Goal: Task Accomplishment & Management: Complete application form

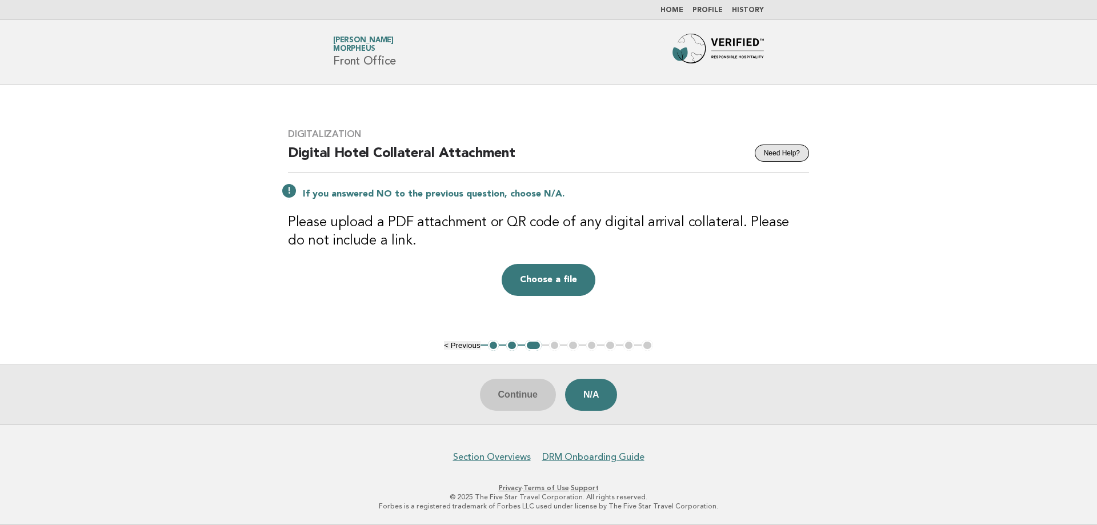
click at [781, 159] on button "Need Help?" at bounding box center [782, 153] width 54 height 17
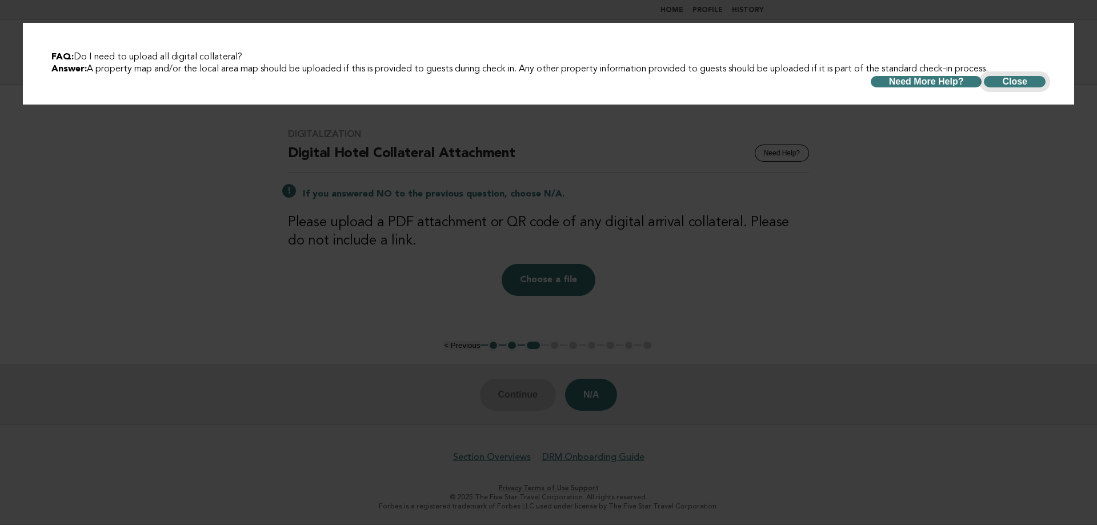
click at [994, 78] on button "Close" at bounding box center [1015, 81] width 62 height 11
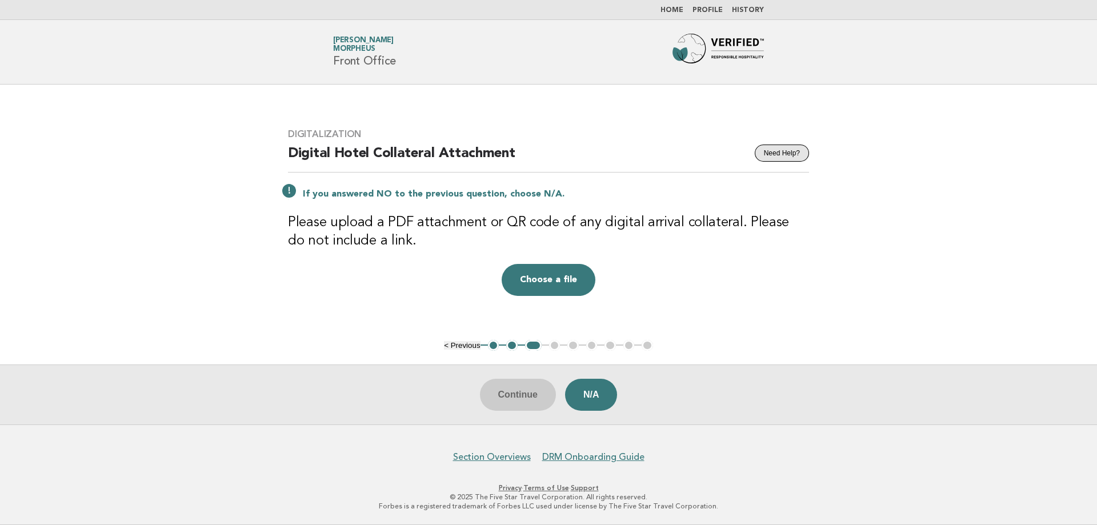
click at [787, 151] on button "Need Help?" at bounding box center [782, 153] width 54 height 17
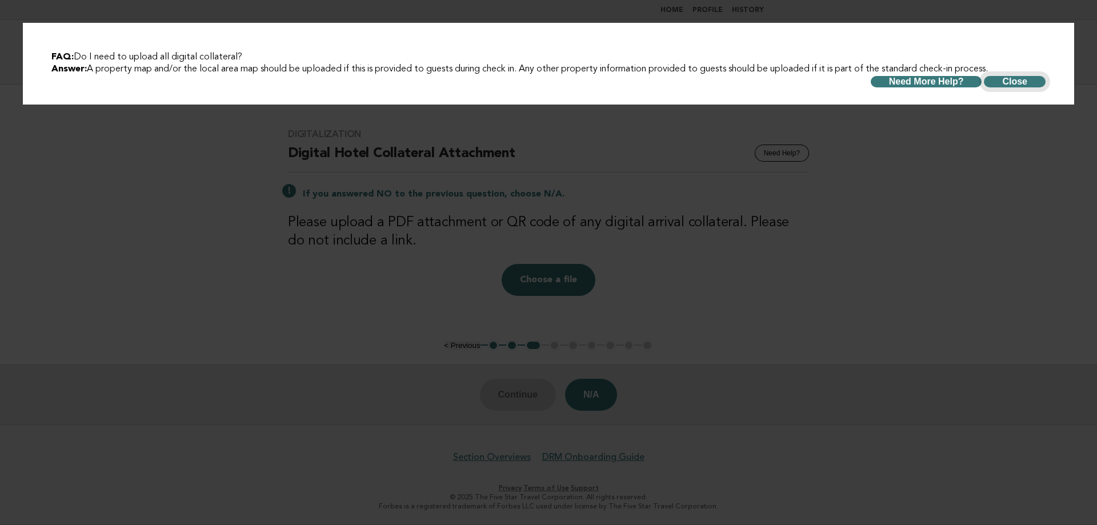
click at [997, 79] on button "Close" at bounding box center [1015, 81] width 62 height 11
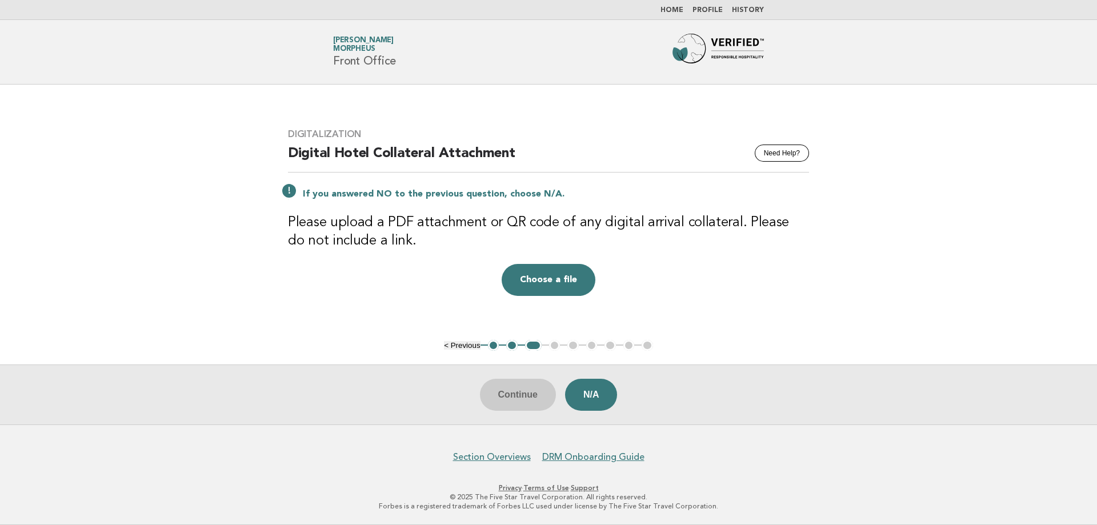
click at [514, 347] on button "2" at bounding box center [511, 345] width 11 height 11
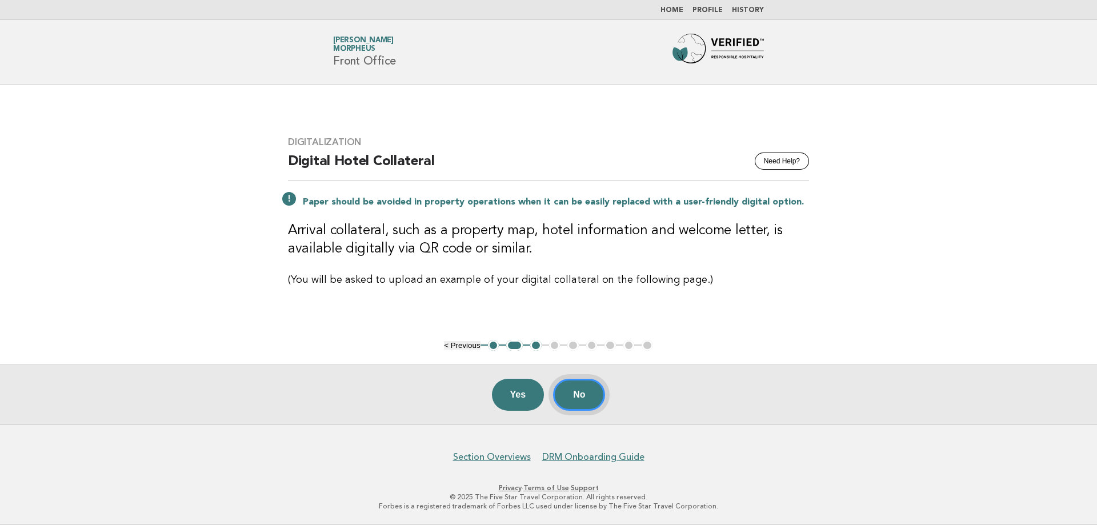
click at [582, 386] on button "No" at bounding box center [579, 395] width 52 height 32
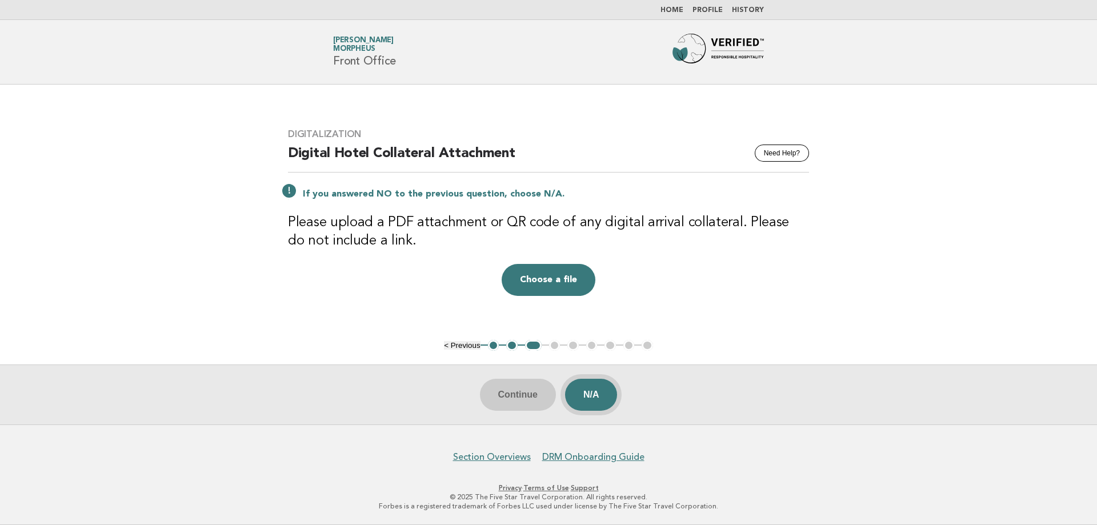
click at [589, 391] on button "N/A" at bounding box center [591, 395] width 53 height 32
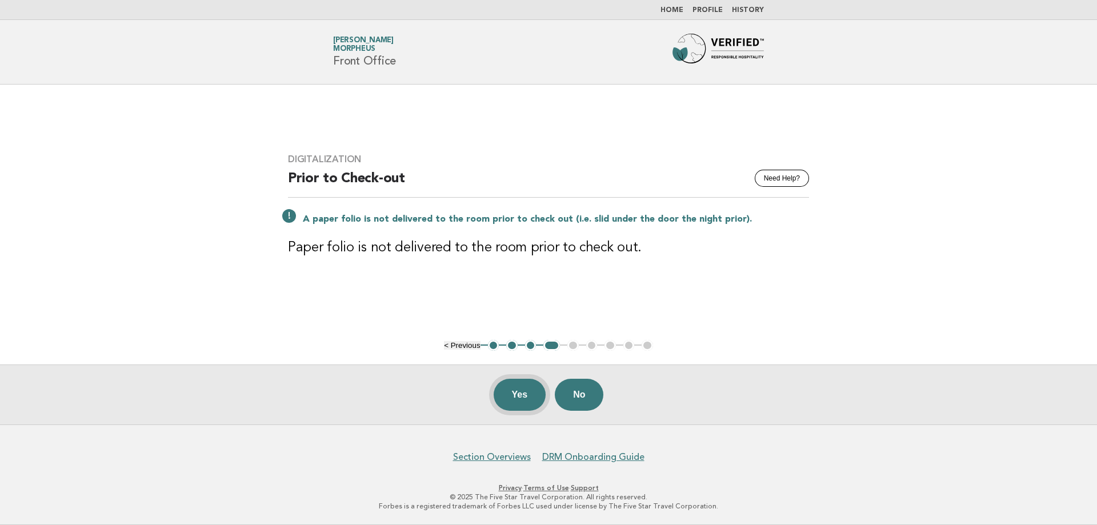
click at [517, 391] on button "Yes" at bounding box center [520, 395] width 53 height 32
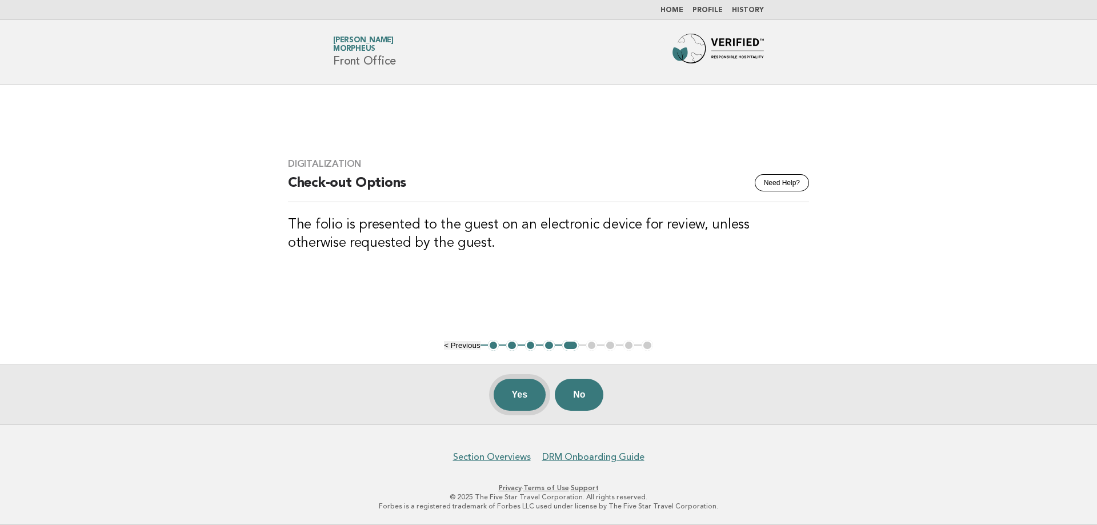
click at [512, 391] on button "Yes" at bounding box center [520, 395] width 53 height 32
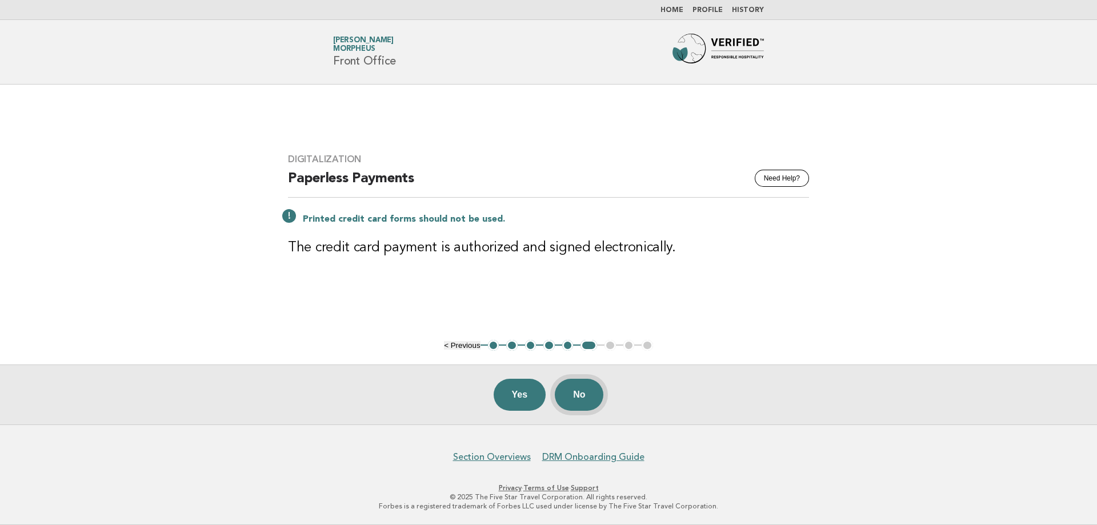
click at [571, 393] on button "No" at bounding box center [579, 395] width 49 height 32
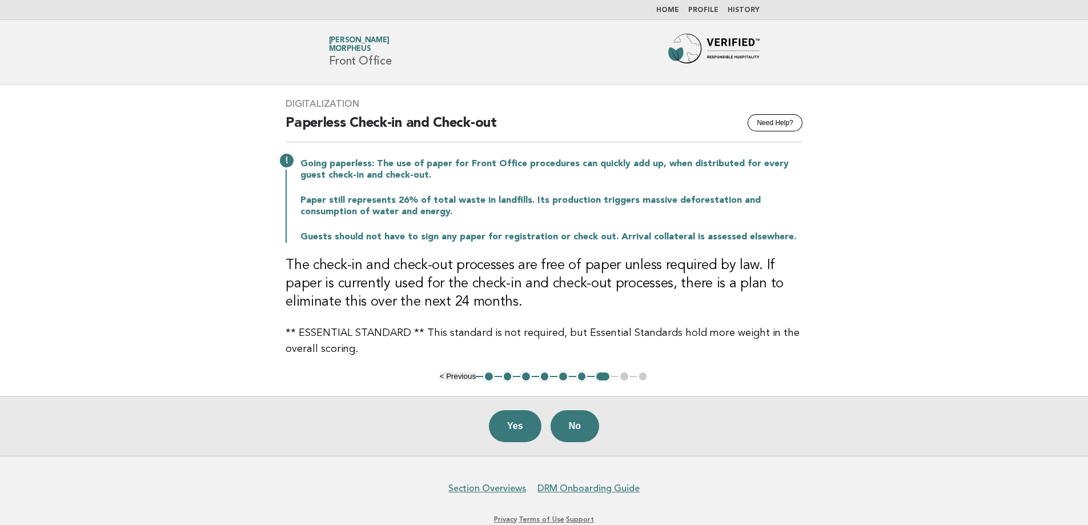
click at [626, 180] on p "Going paperless: The use of paper for Front Office procedures can quickly add u…" at bounding box center [552, 169] width 502 height 23
click at [514, 433] on button "Yes" at bounding box center [515, 426] width 53 height 32
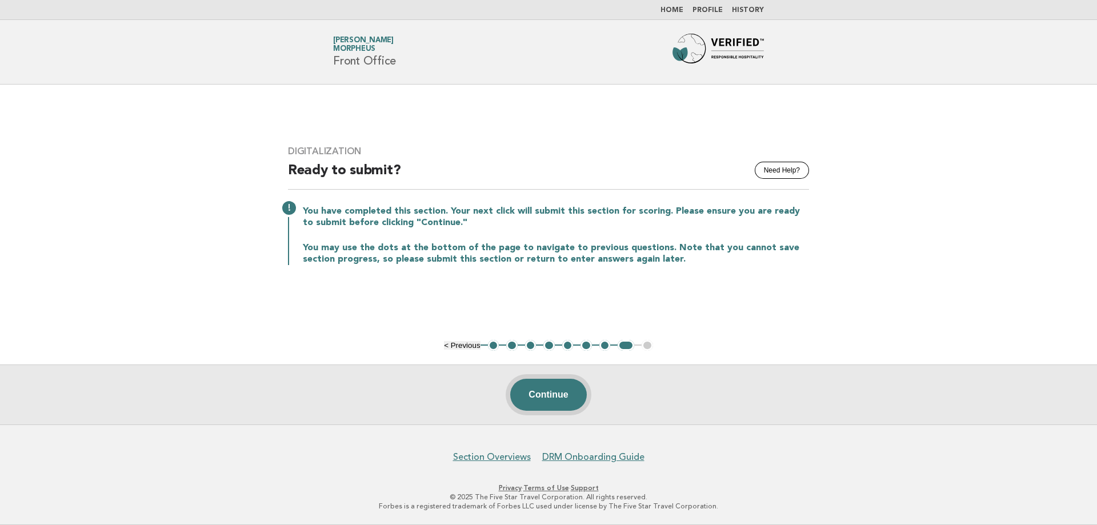
click at [526, 399] on button "Continue" at bounding box center [548, 395] width 76 height 32
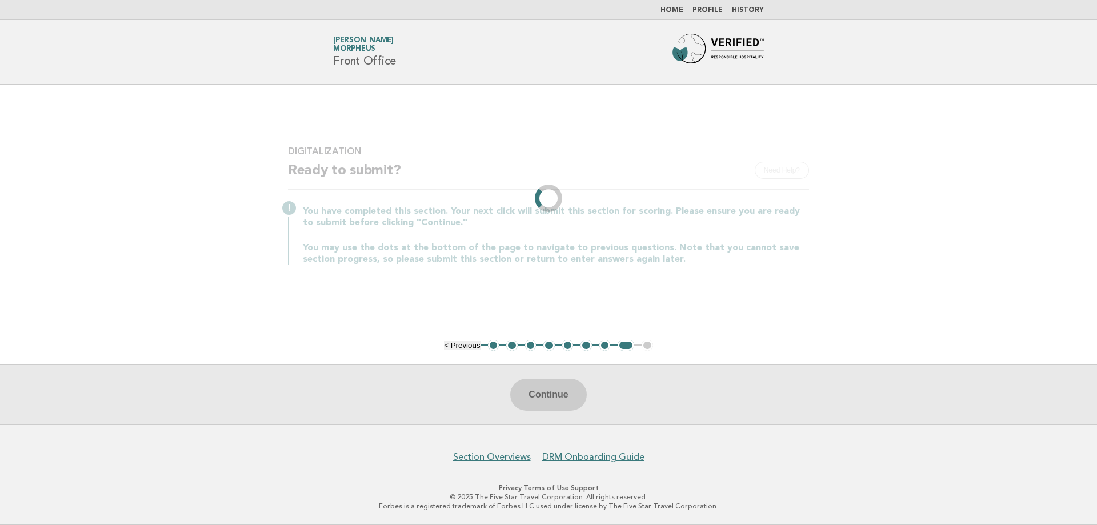
click at [588, 232] on div "You have completed this section. Your next click will submit this section for s…" at bounding box center [548, 234] width 521 height 62
click at [530, 239] on div "You have completed this section. Your next click will submit this section for s…" at bounding box center [548, 234] width 521 height 62
click at [516, 238] on div "You have completed this section. Your next click will submit this section for s…" at bounding box center [548, 234] width 521 height 62
click at [515, 238] on div "You have completed this section. Your next click will submit this section for s…" at bounding box center [548, 234] width 521 height 62
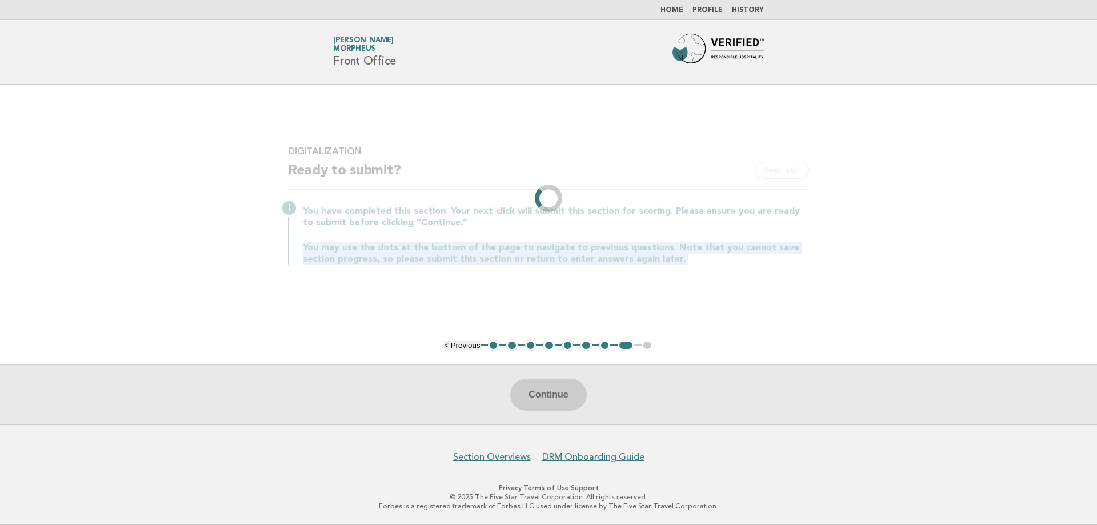
click at [515, 238] on div "You have completed this section. Your next click will submit this section for s…" at bounding box center [548, 234] width 521 height 62
click at [468, 247] on p "You may use the dots at the bottom of the page to navigate to previous question…" at bounding box center [556, 253] width 506 height 23
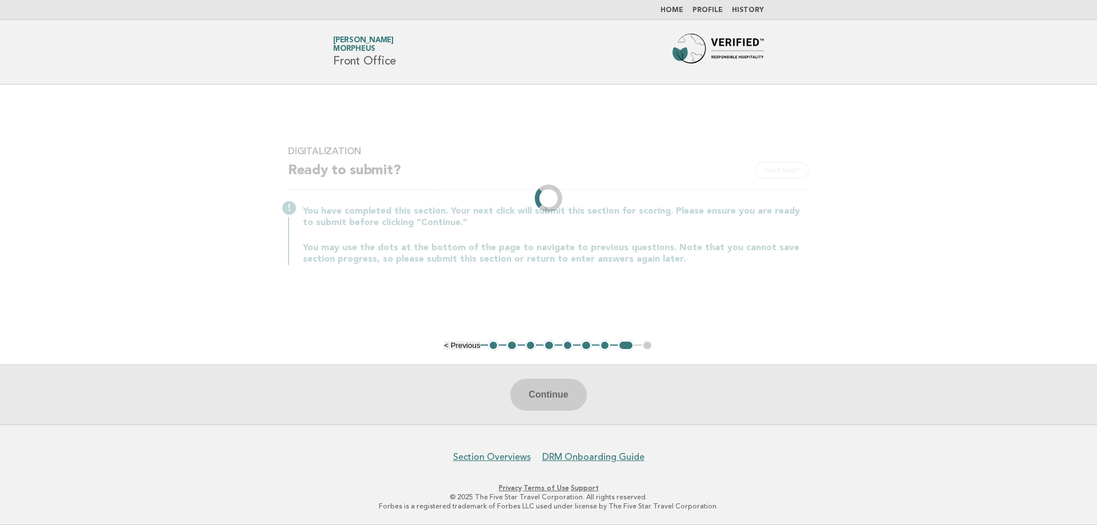
click at [458, 250] on p "You may use the dots at the bottom of the page to navigate to previous question…" at bounding box center [556, 253] width 506 height 23
drag, startPoint x: 383, startPoint y: 255, endPoint x: 721, endPoint y: 250, distance: 338.3
click at [721, 250] on p "You may use the dots at the bottom of the page to navigate to previous question…" at bounding box center [556, 253] width 506 height 23
drag, startPoint x: 699, startPoint y: 277, endPoint x: 552, endPoint y: 418, distance: 203.7
click at [699, 278] on div "Digitalization Need Help? Ready to submit? You have completed this section. You…" at bounding box center [548, 212] width 548 height 161
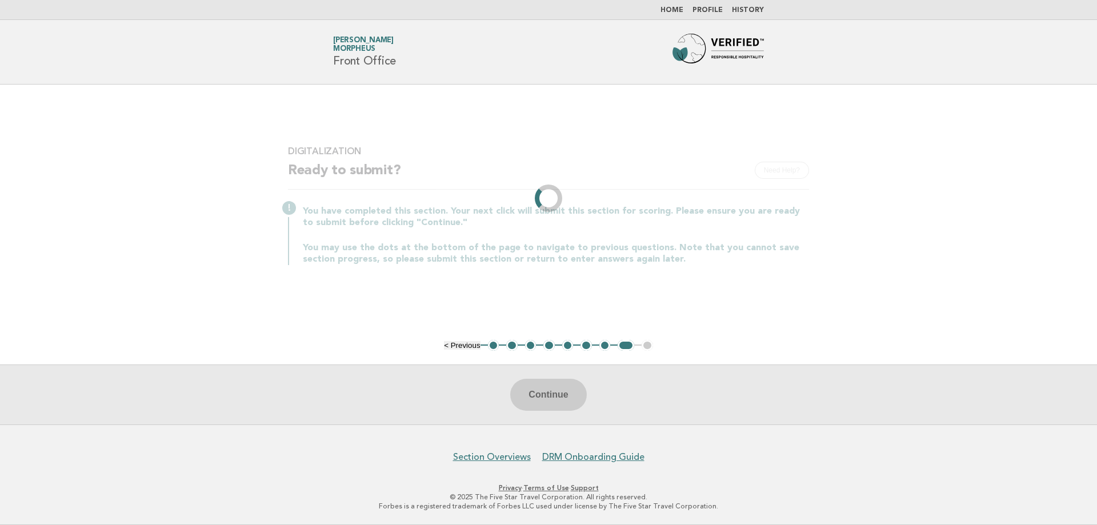
click at [540, 389] on div "Continue" at bounding box center [548, 395] width 1097 height 60
click at [586, 402] on div "Continue" at bounding box center [548, 395] width 1097 height 60
click at [567, 397] on div "Continue" at bounding box center [548, 395] width 1097 height 60
click at [563, 397] on div "Continue" at bounding box center [548, 395] width 1097 height 60
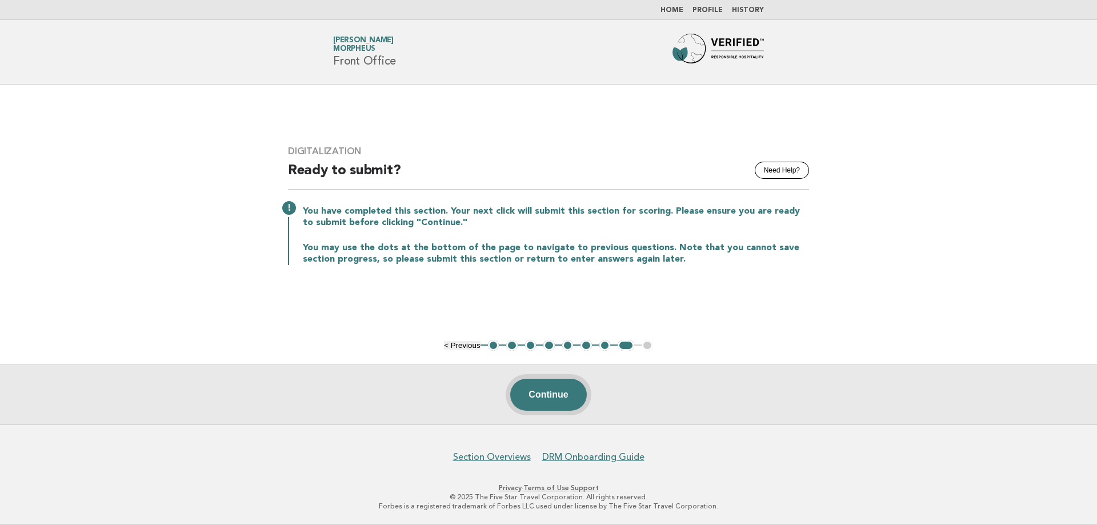
click at [542, 395] on button "Continue" at bounding box center [548, 395] width 76 height 32
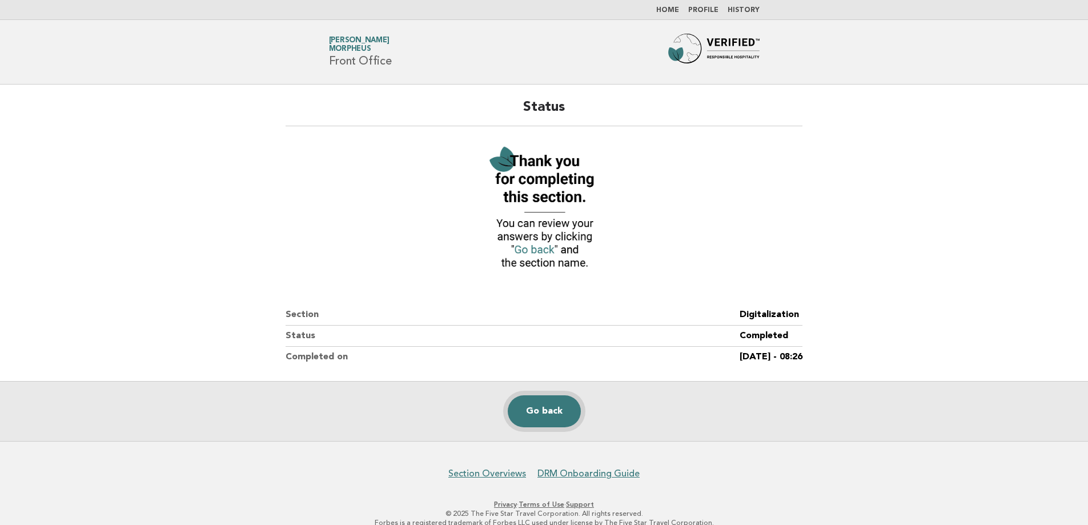
click at [546, 414] on link "Go back" at bounding box center [544, 411] width 73 height 32
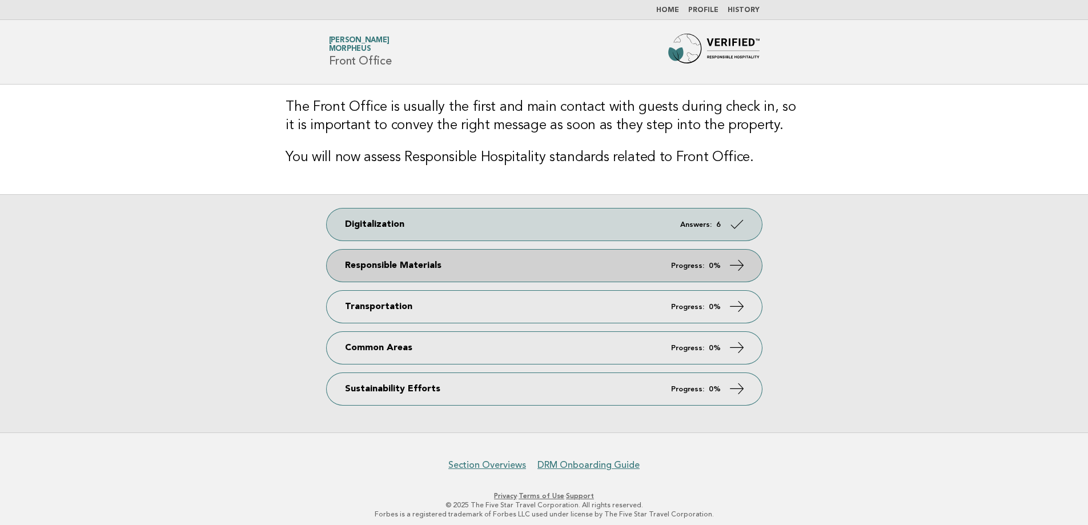
click at [743, 261] on icon at bounding box center [736, 265] width 17 height 17
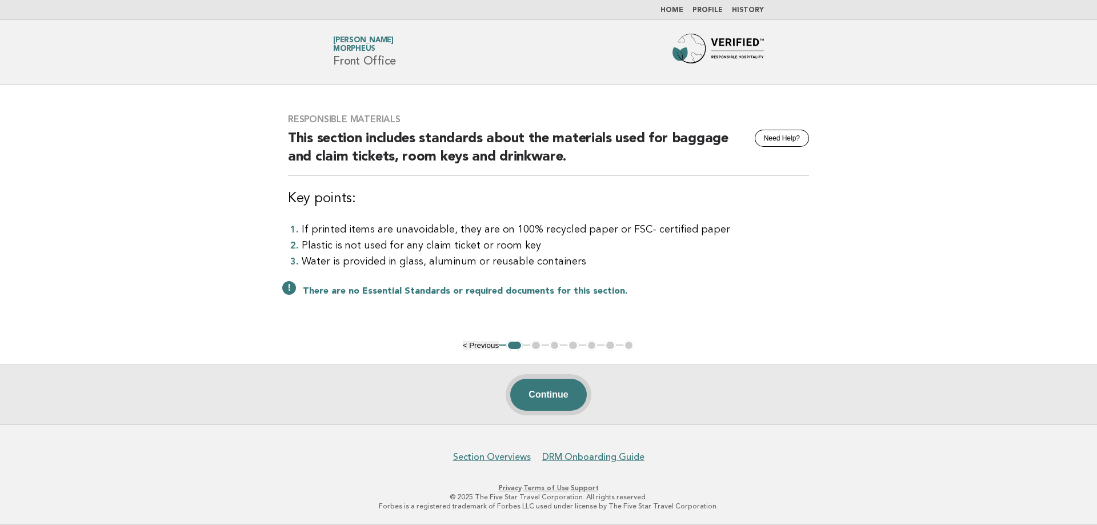
click at [521, 389] on button "Continue" at bounding box center [548, 395] width 76 height 32
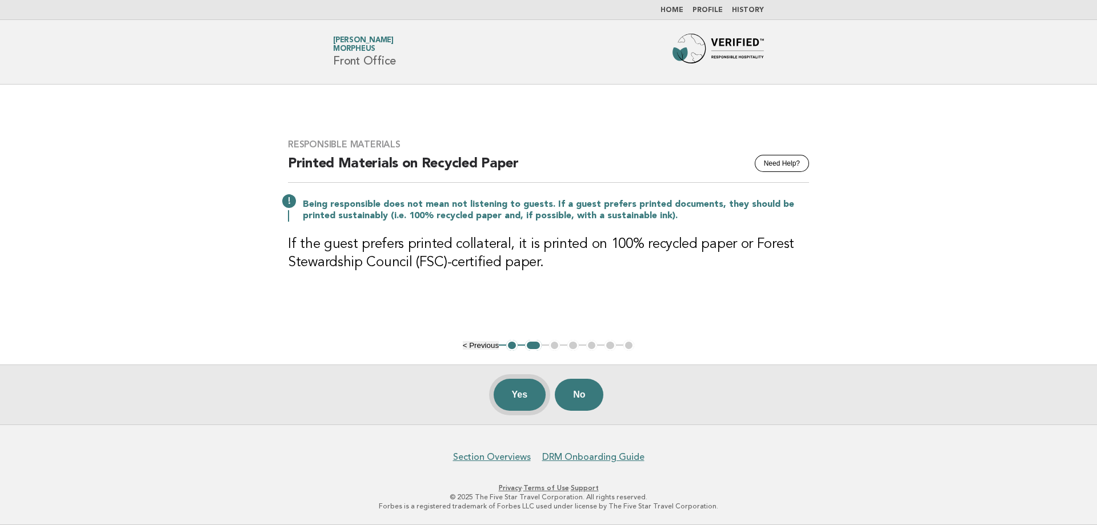
click at [522, 387] on button "Yes" at bounding box center [520, 395] width 53 height 32
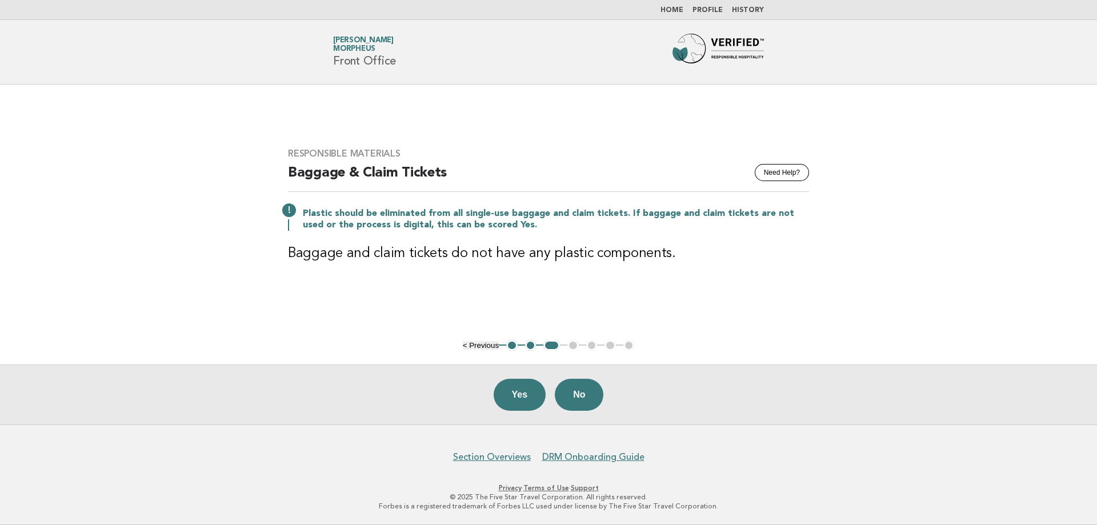
click at [523, 228] on p "Plastic should be eliminated from all single-use baggage and claim tickets. If …" at bounding box center [556, 219] width 506 height 23
click at [520, 387] on button "Yes" at bounding box center [520, 395] width 53 height 32
click at [508, 402] on button "Yes" at bounding box center [520, 395] width 53 height 32
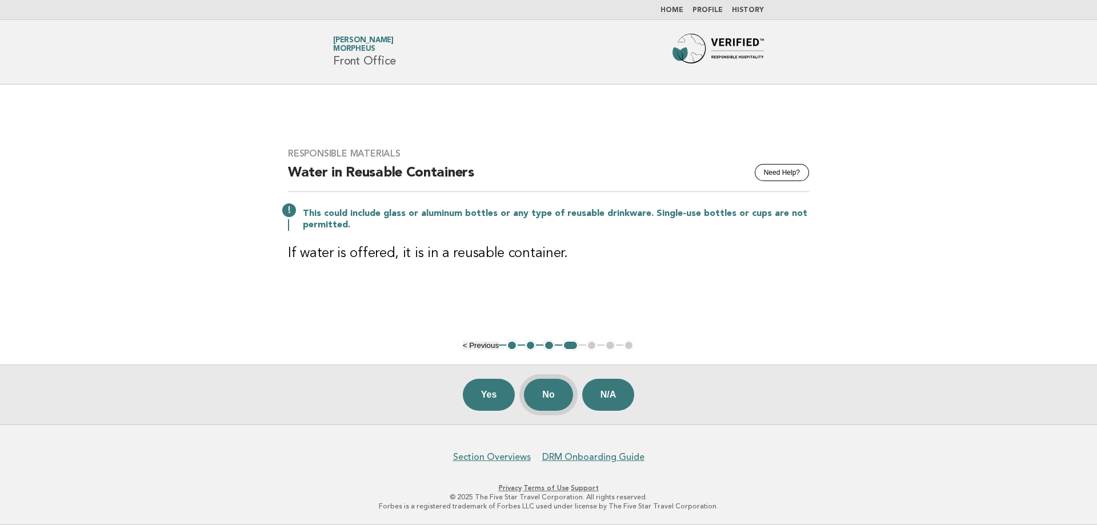
click at [556, 388] on button "No" at bounding box center [548, 395] width 49 height 32
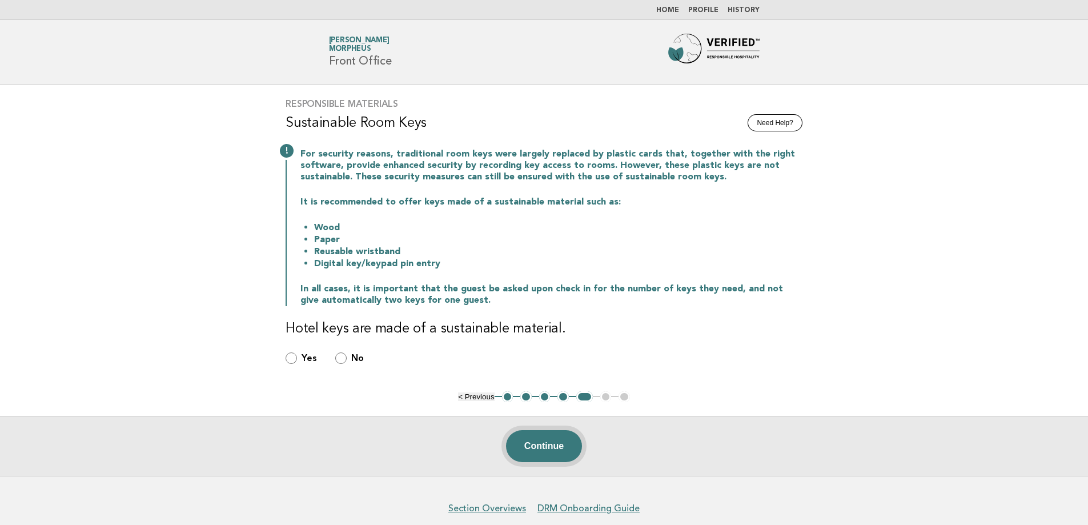
click at [550, 446] on button "Continue" at bounding box center [544, 446] width 76 height 32
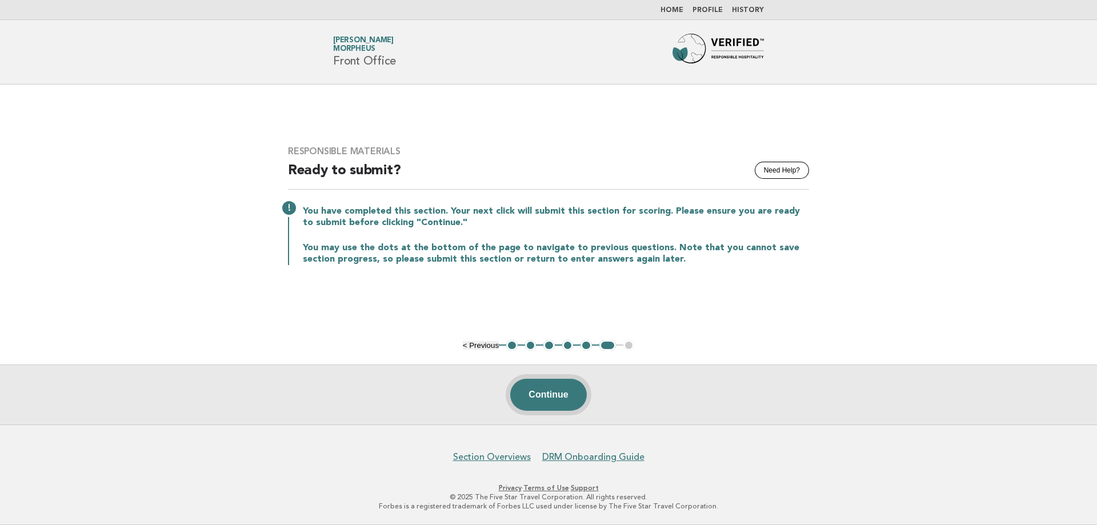
drag, startPoint x: 575, startPoint y: 375, endPoint x: 557, endPoint y: 390, distance: 23.9
click at [575, 377] on div "Continue" at bounding box center [548, 395] width 1097 height 60
click at [550, 394] on button "Continue" at bounding box center [548, 395] width 76 height 32
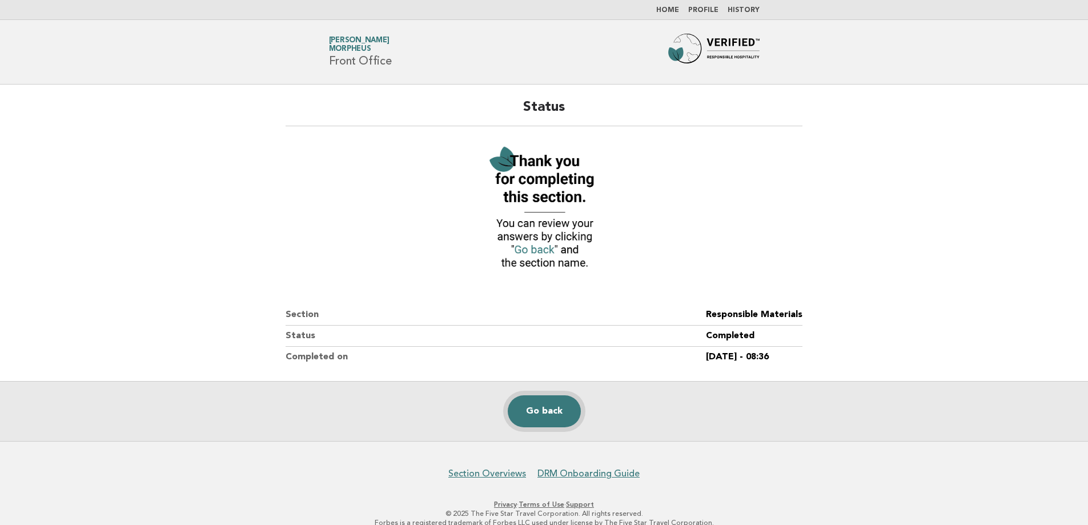
click at [536, 418] on link "Go back" at bounding box center [544, 411] width 73 height 32
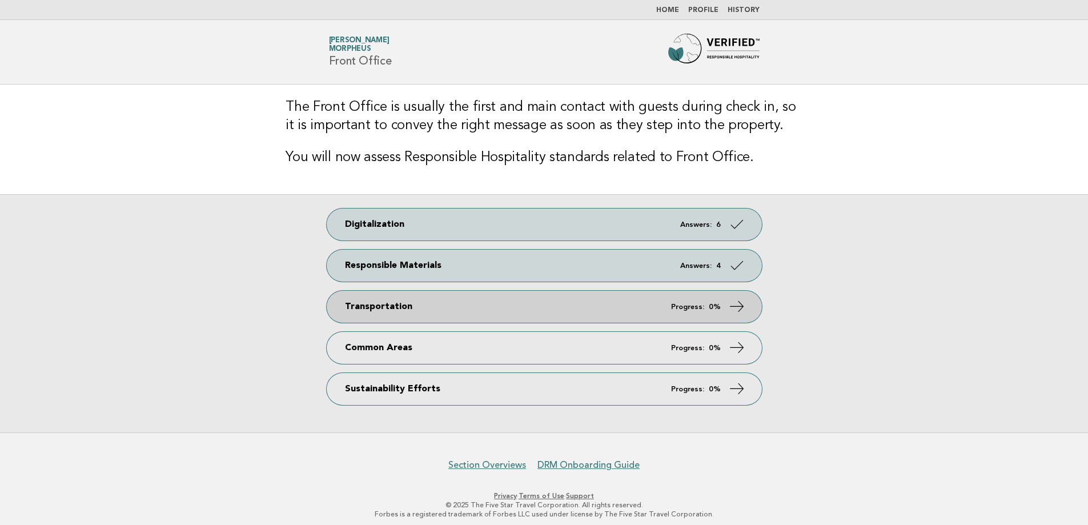
click at [748, 305] on link "Transportation Progress: 0%" at bounding box center [544, 307] width 435 height 32
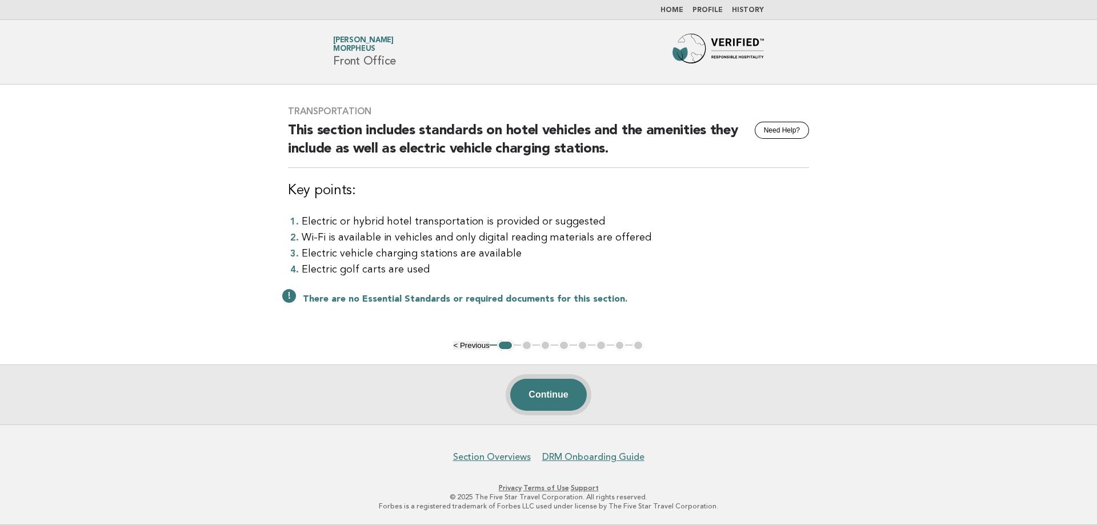
click at [565, 393] on button "Continue" at bounding box center [548, 395] width 76 height 32
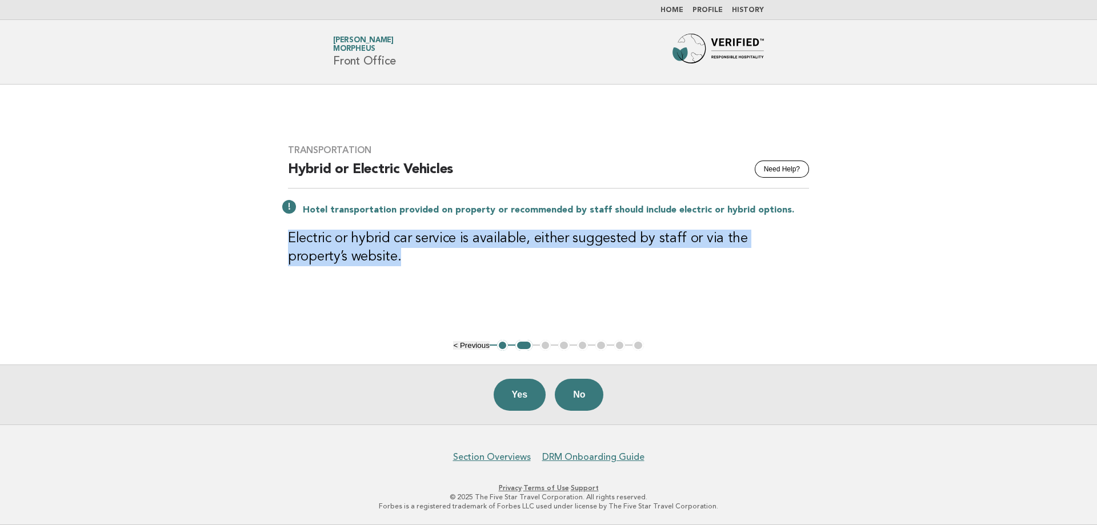
drag, startPoint x: 290, startPoint y: 239, endPoint x: 341, endPoint y: 266, distance: 58.0
click at [341, 266] on h3 "Electric or hybrid car service is available, either suggested by staff or via t…" at bounding box center [548, 248] width 521 height 37
click at [342, 266] on h3 "Electric or hybrid car service is available, either suggested by staff or via t…" at bounding box center [548, 248] width 521 height 37
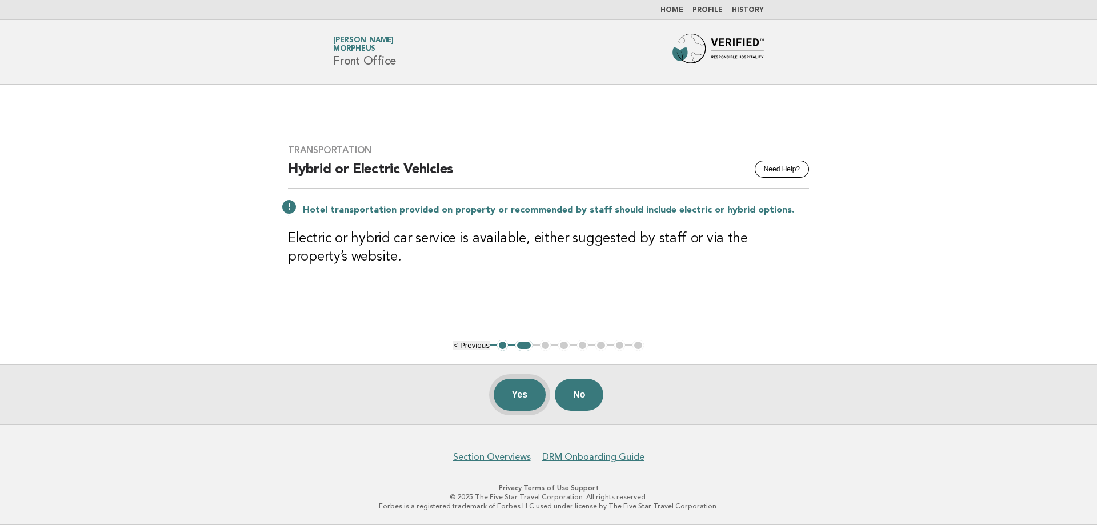
click at [527, 398] on button "Yes" at bounding box center [520, 395] width 53 height 32
click at [509, 385] on button "Yes" at bounding box center [520, 395] width 53 height 32
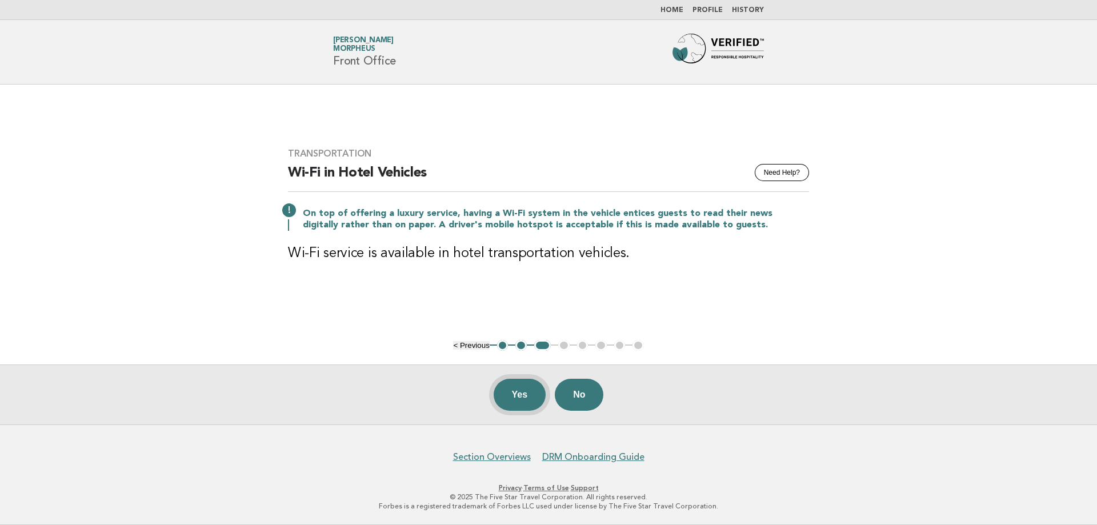
click at [517, 397] on button "Yes" at bounding box center [520, 395] width 53 height 32
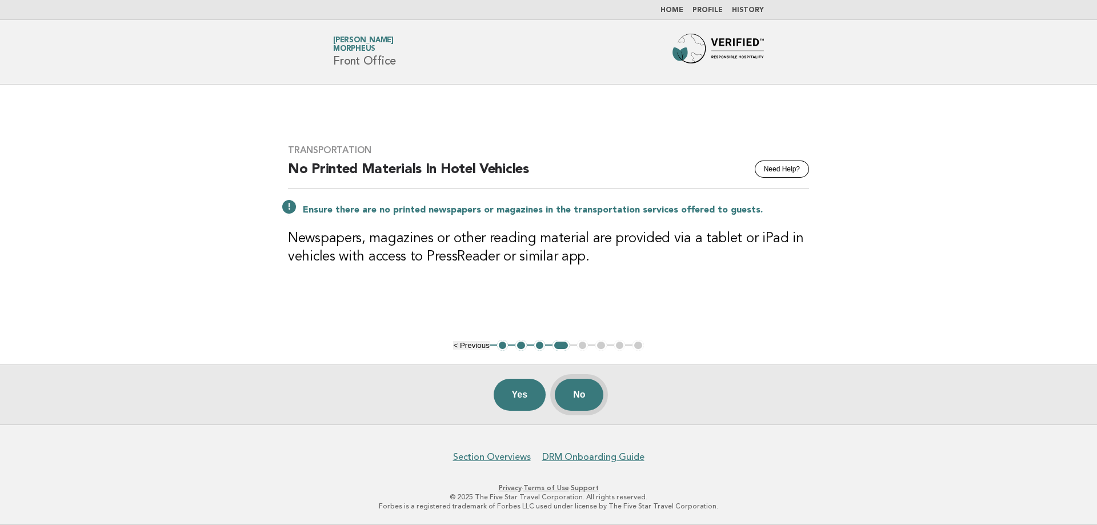
click at [582, 402] on button "No" at bounding box center [579, 395] width 49 height 32
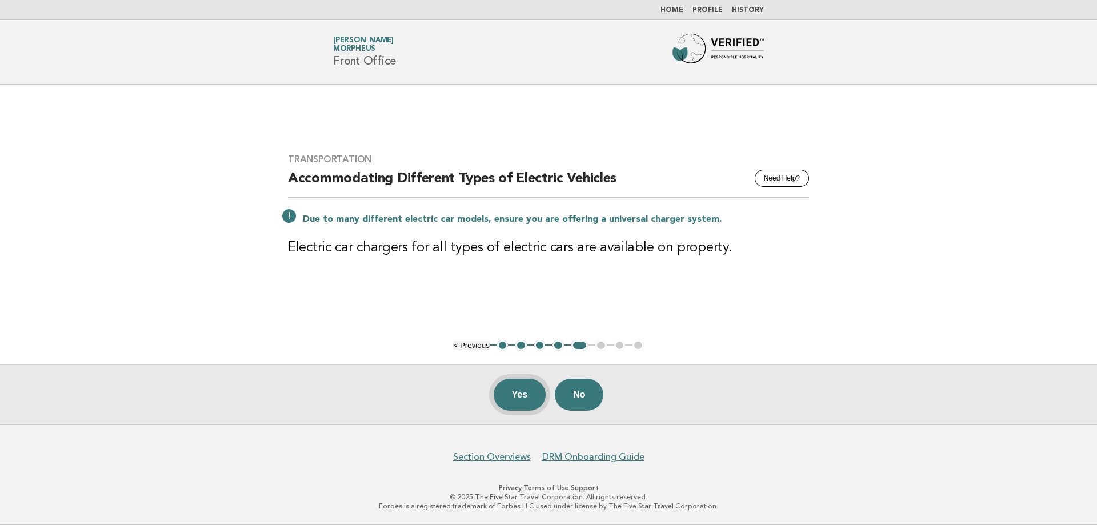
click at [516, 408] on button "Yes" at bounding box center [520, 395] width 53 height 32
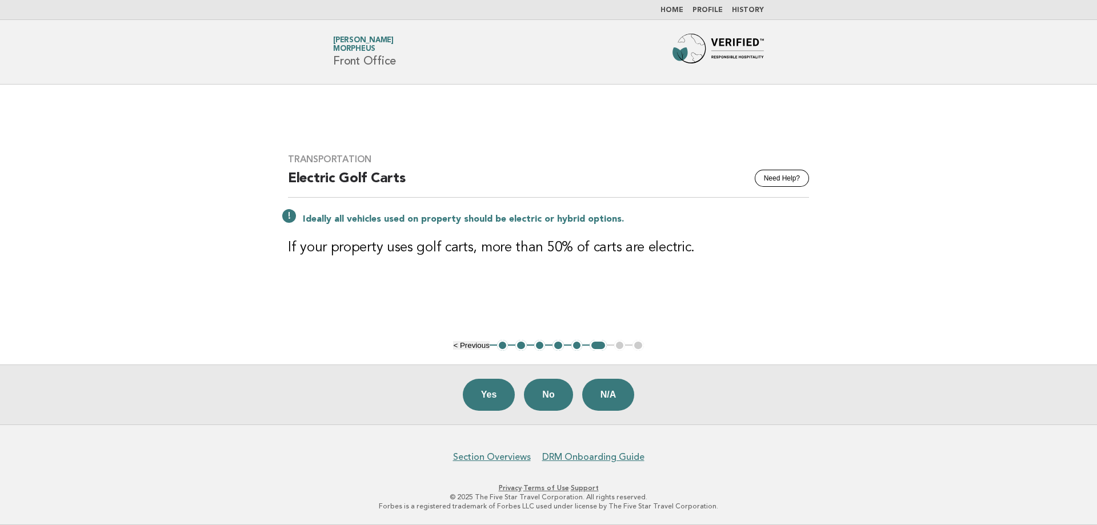
click at [539, 348] on button "3" at bounding box center [539, 345] width 11 height 11
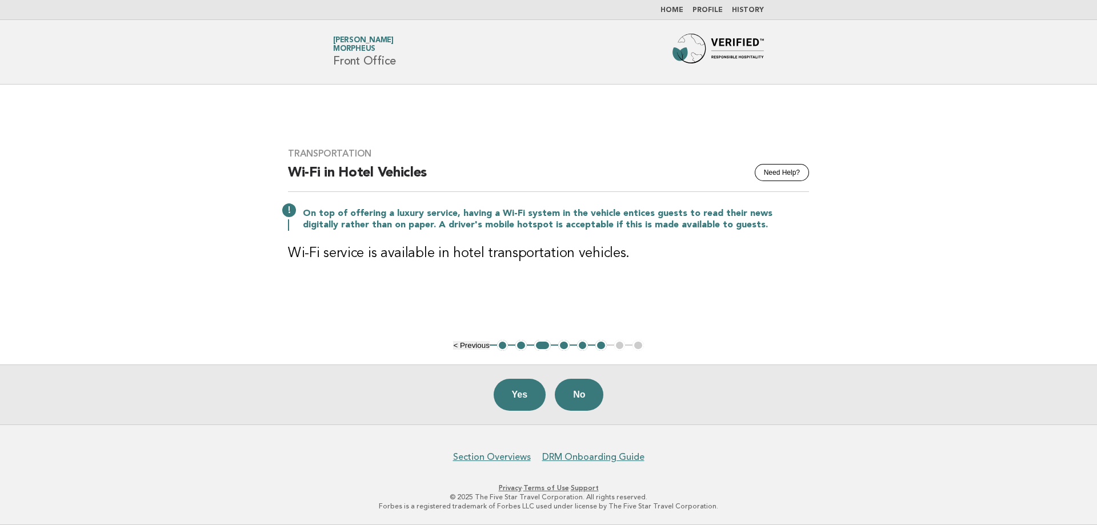
click at [523, 346] on button "2" at bounding box center [520, 345] width 11 height 11
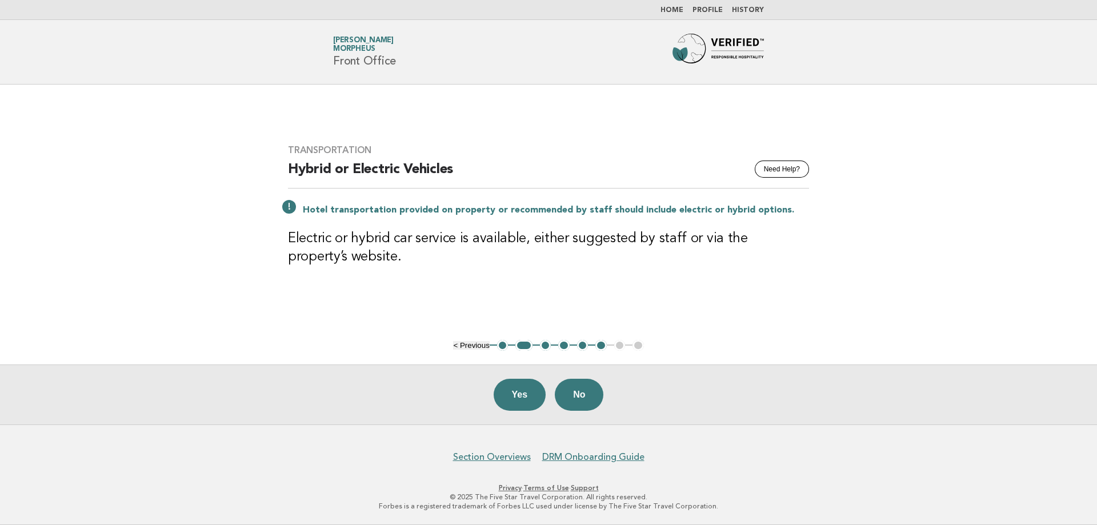
click at [568, 345] on button "4" at bounding box center [563, 345] width 11 height 11
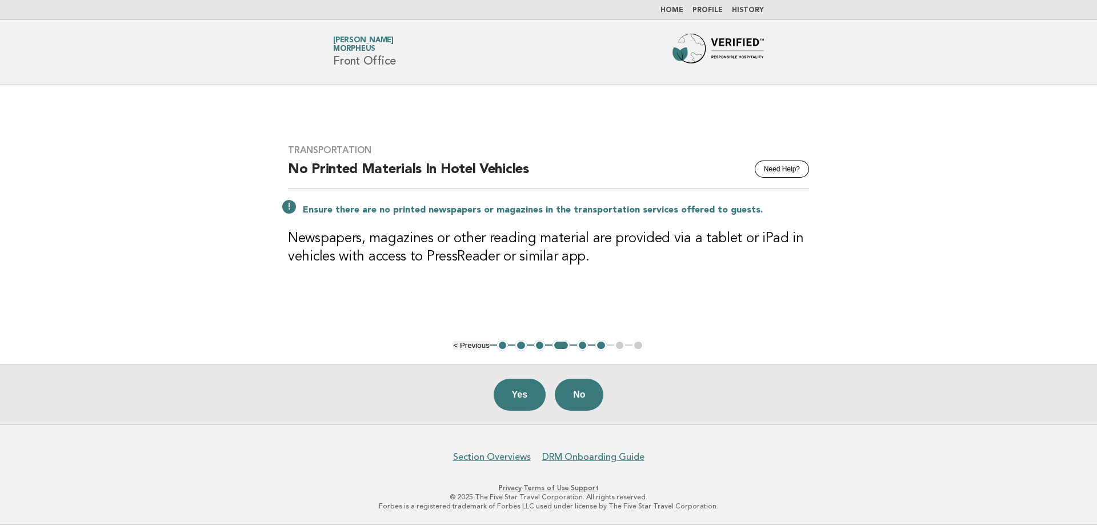
click at [603, 348] on button "6" at bounding box center [600, 345] width 11 height 11
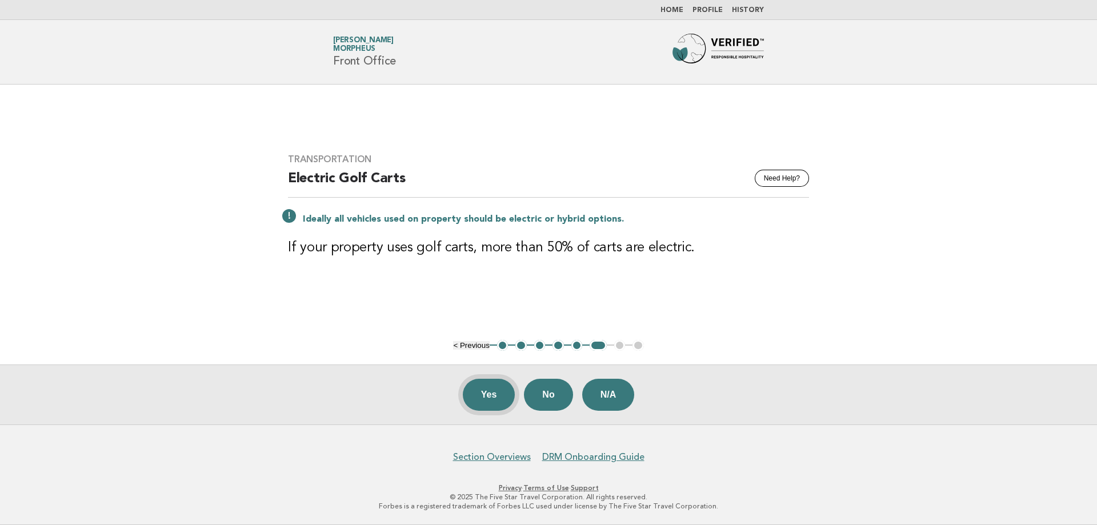
click at [495, 400] on button "Yes" at bounding box center [489, 395] width 53 height 32
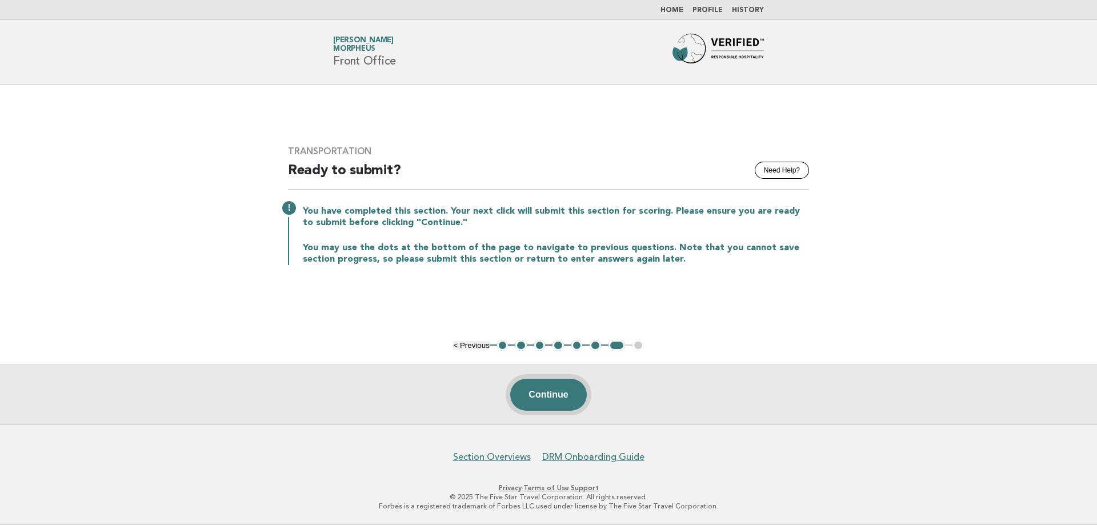
click at [562, 397] on button "Continue" at bounding box center [548, 395] width 76 height 32
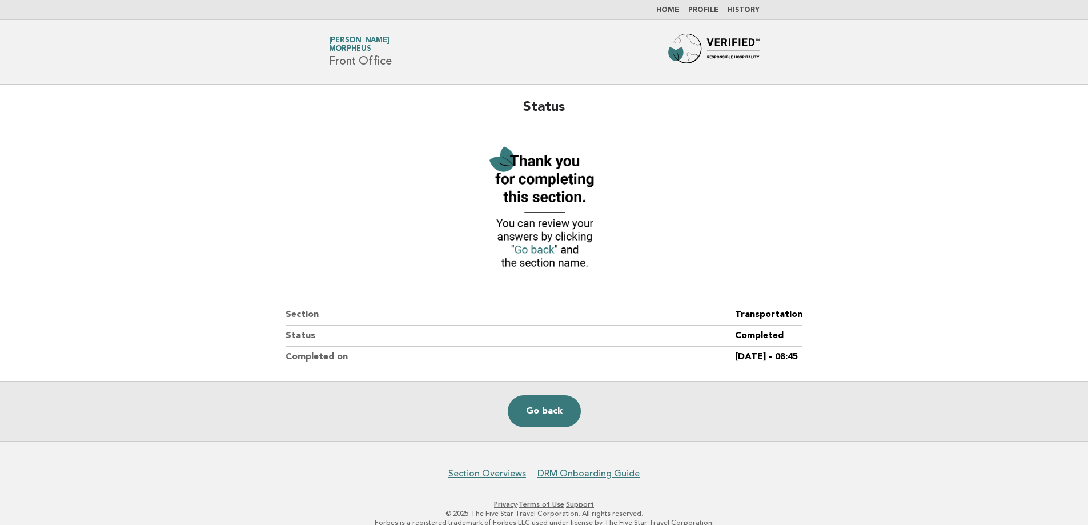
click at [562, 397] on link "Go back" at bounding box center [544, 411] width 73 height 32
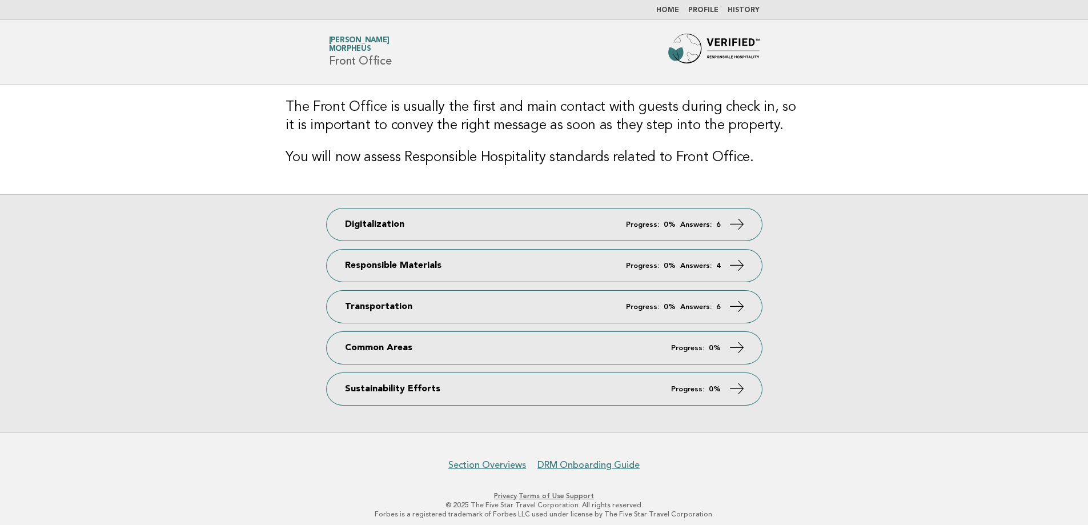
click at [731, 243] on div "Digitalization Progress: 0% Answers: 6 Responsible Materials Progress: 0% Answe…" at bounding box center [544, 313] width 1088 height 238
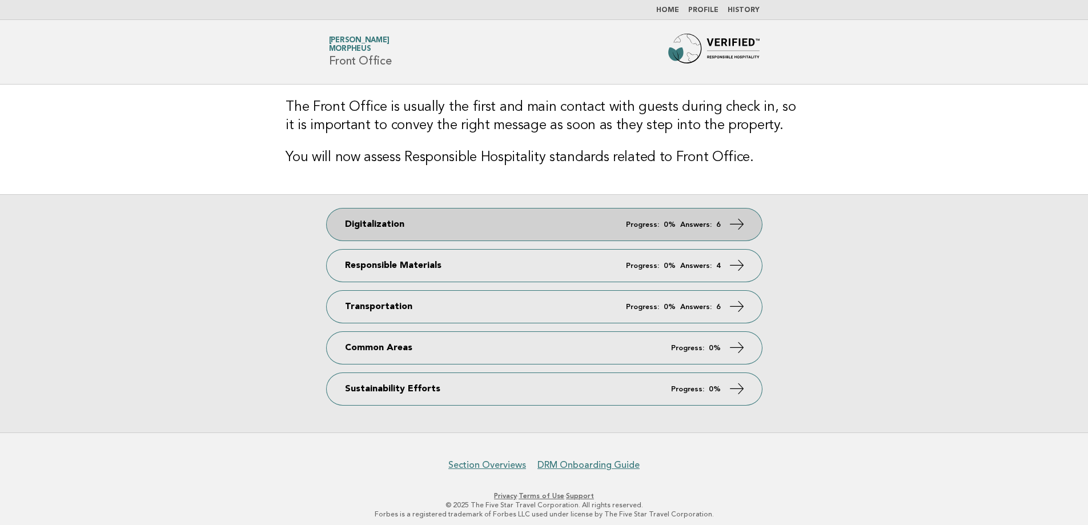
click at [739, 229] on icon at bounding box center [736, 224] width 17 height 17
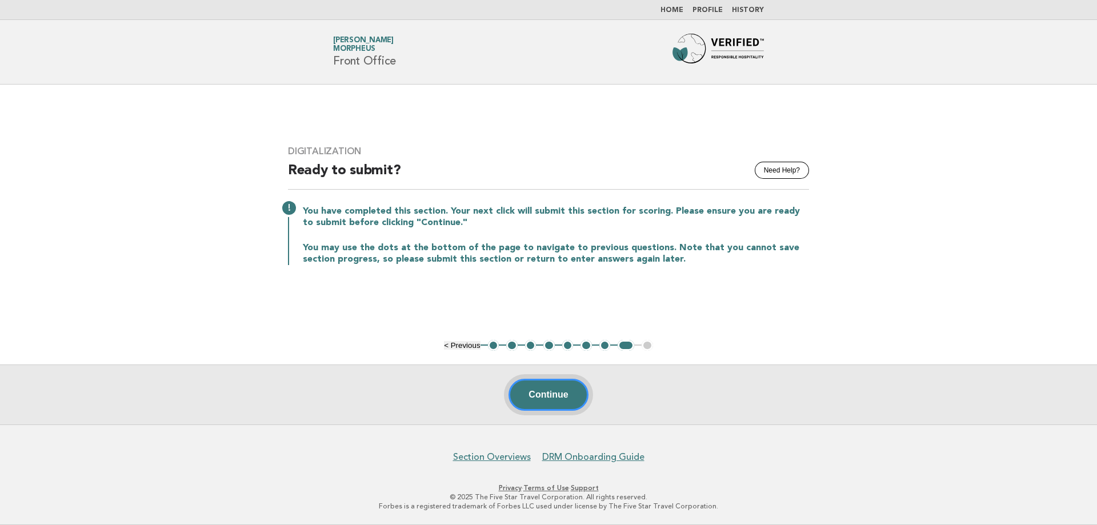
click at [560, 402] on button "Continue" at bounding box center [547, 395] width 79 height 32
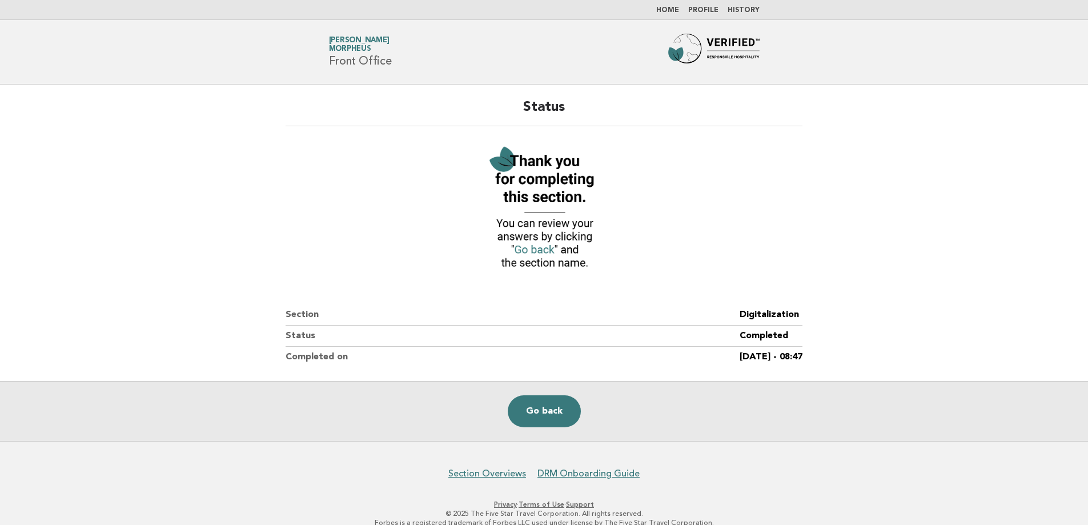
click at [560, 402] on link "Go back" at bounding box center [544, 411] width 73 height 32
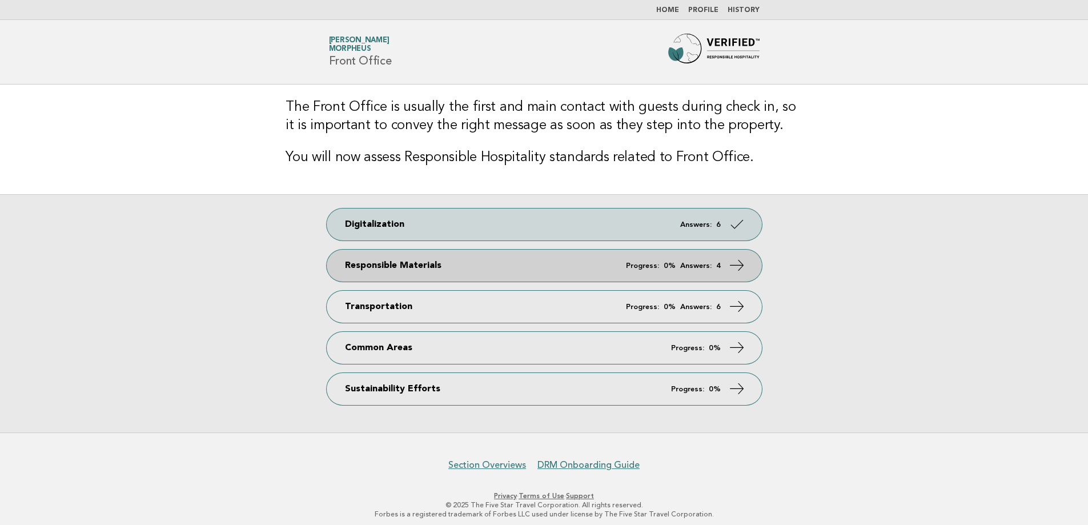
click at [734, 267] on icon at bounding box center [736, 265] width 17 height 17
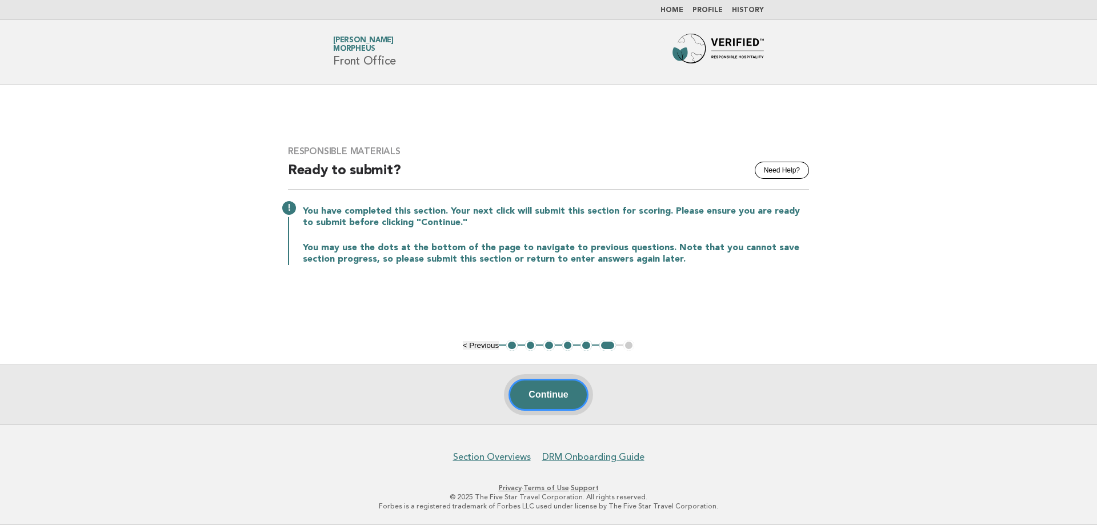
click at [569, 389] on button "Continue" at bounding box center [547, 395] width 79 height 32
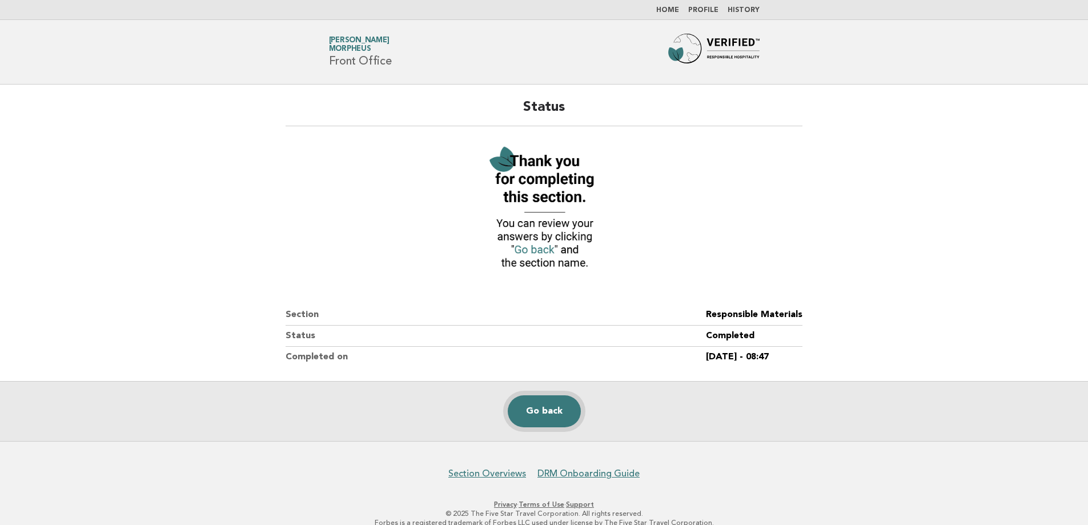
click at [559, 413] on link "Go back" at bounding box center [544, 411] width 73 height 32
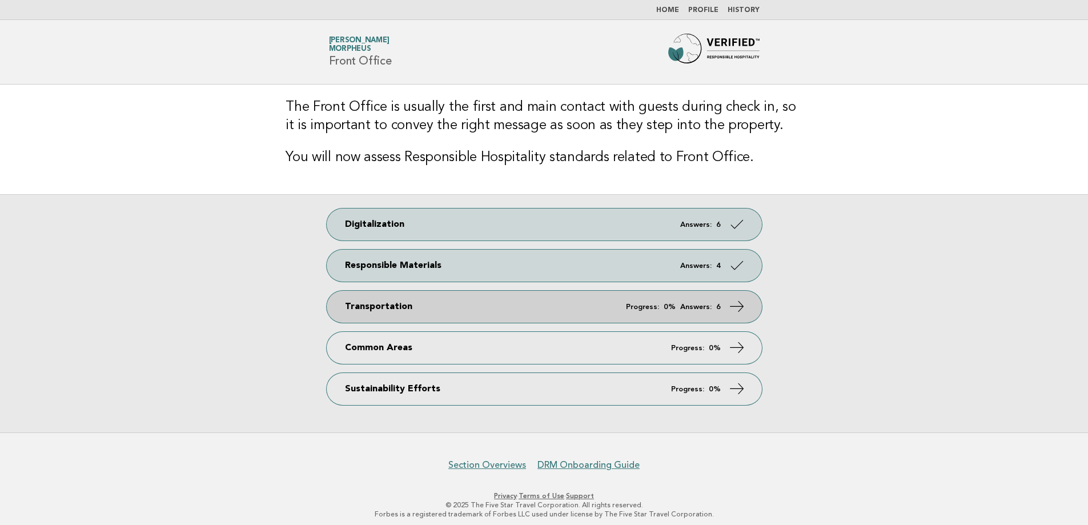
click at [734, 306] on icon at bounding box center [736, 306] width 17 height 17
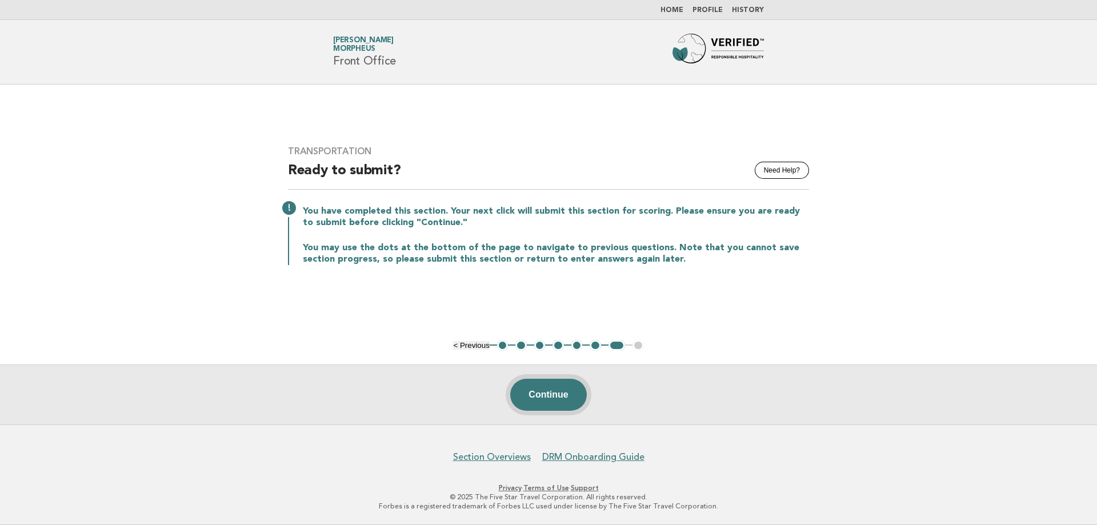
click at [567, 390] on button "Continue" at bounding box center [548, 395] width 76 height 32
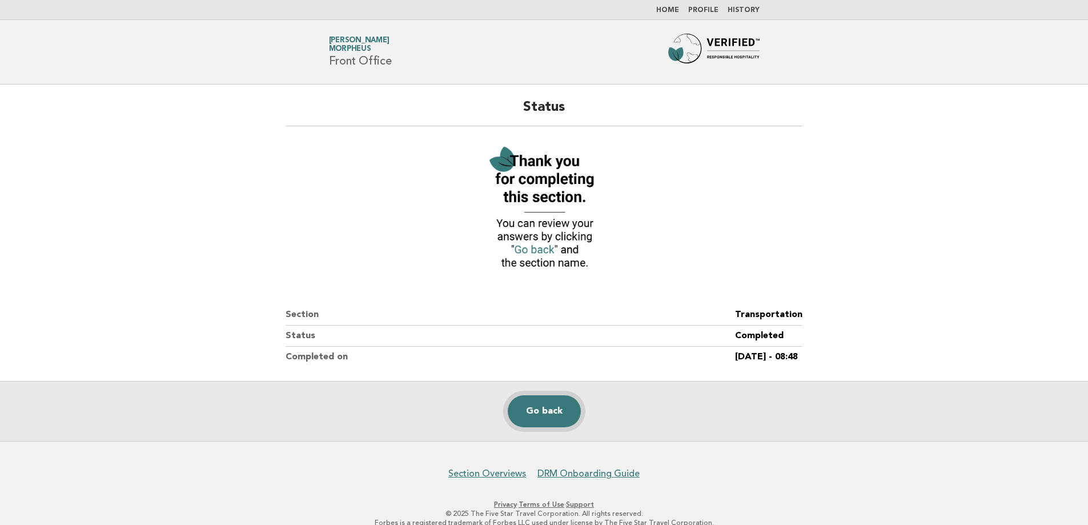
click at [563, 408] on link "Go back" at bounding box center [544, 411] width 73 height 32
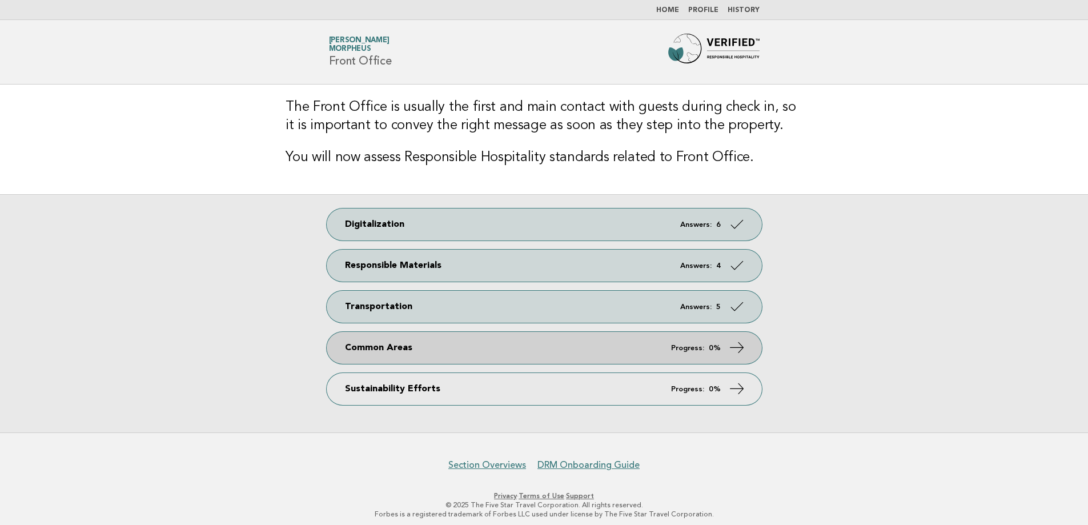
click at [743, 349] on icon at bounding box center [736, 347] width 17 height 17
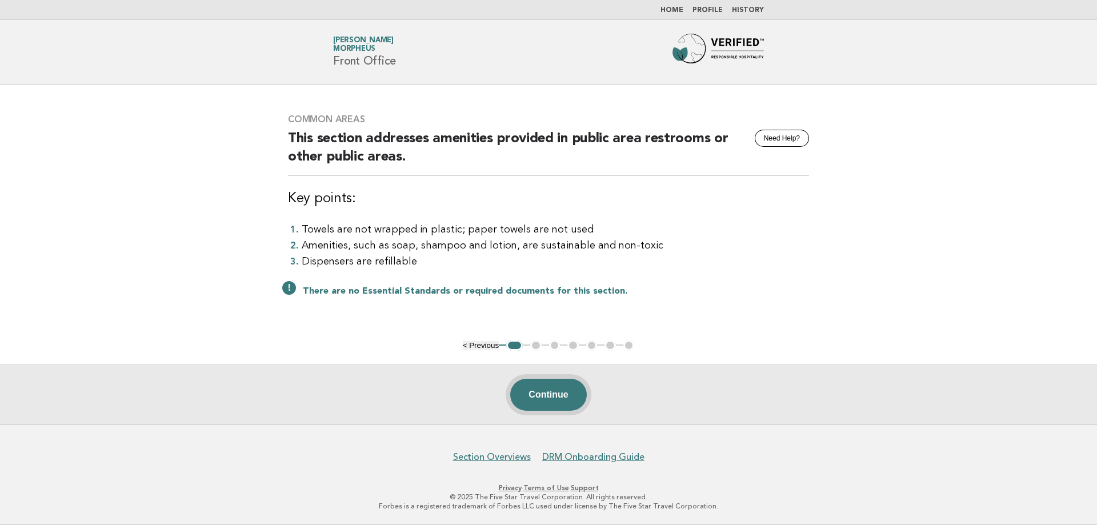
click at [539, 402] on button "Continue" at bounding box center [548, 395] width 76 height 32
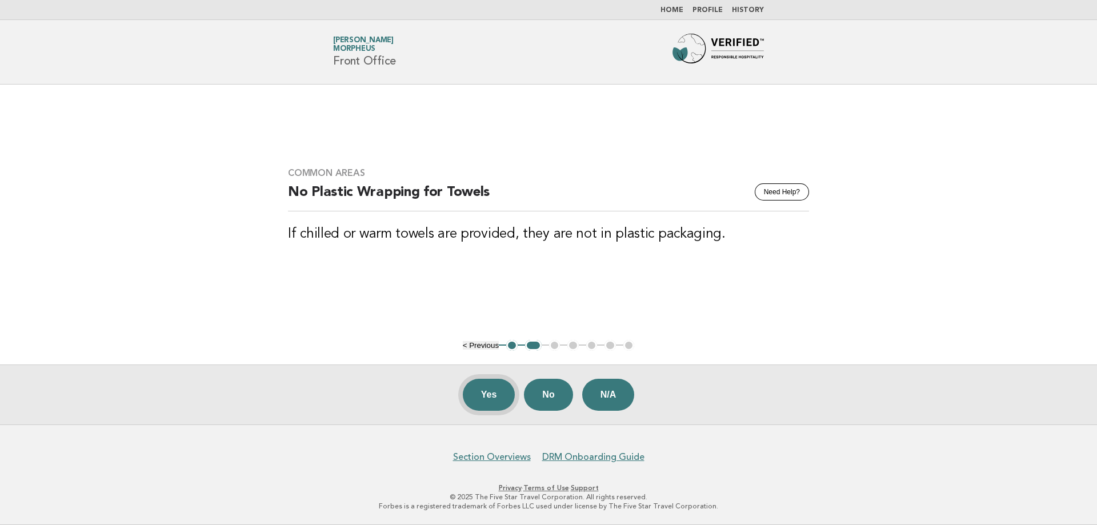
click at [483, 399] on button "Yes" at bounding box center [489, 395] width 53 height 32
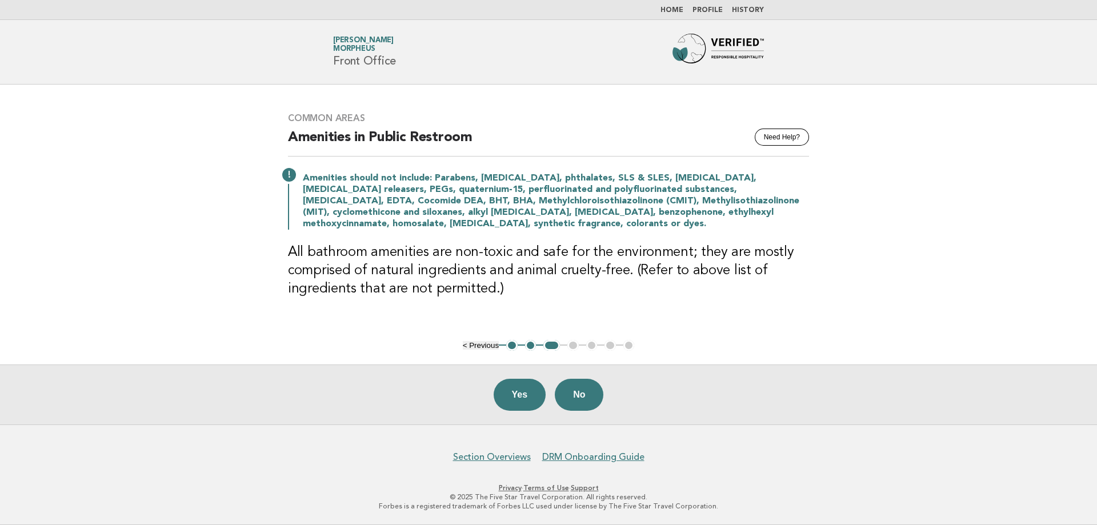
click at [568, 350] on ul "< Previous 1 2 3 4 5 6 7" at bounding box center [549, 345] width 172 height 11
click at [577, 347] on ul "< Previous 1 2 3 4 5 6 7" at bounding box center [549, 345] width 172 height 11
click at [572, 344] on ul "< Previous 1 2 3 4 5 6 7" at bounding box center [549, 345] width 172 height 11
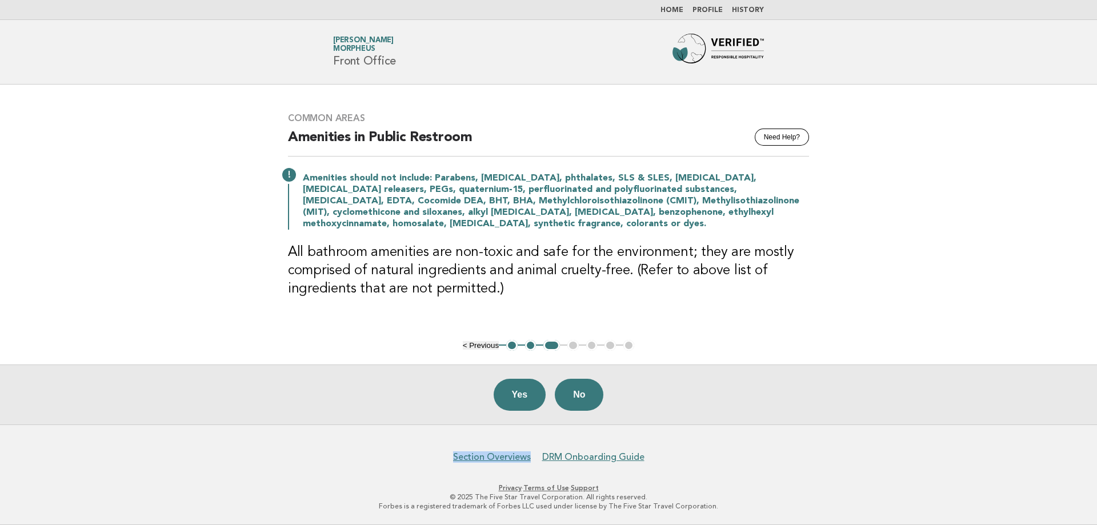
click at [572, 344] on ul "< Previous 1 2 3 4 5 6 7" at bounding box center [549, 345] width 172 height 11
click at [530, 245] on h3 "All bathroom amenities are non-toxic and safe for the environment; they are mos…" at bounding box center [548, 270] width 521 height 55
click at [772, 136] on button "Need Help?" at bounding box center [782, 137] width 54 height 17
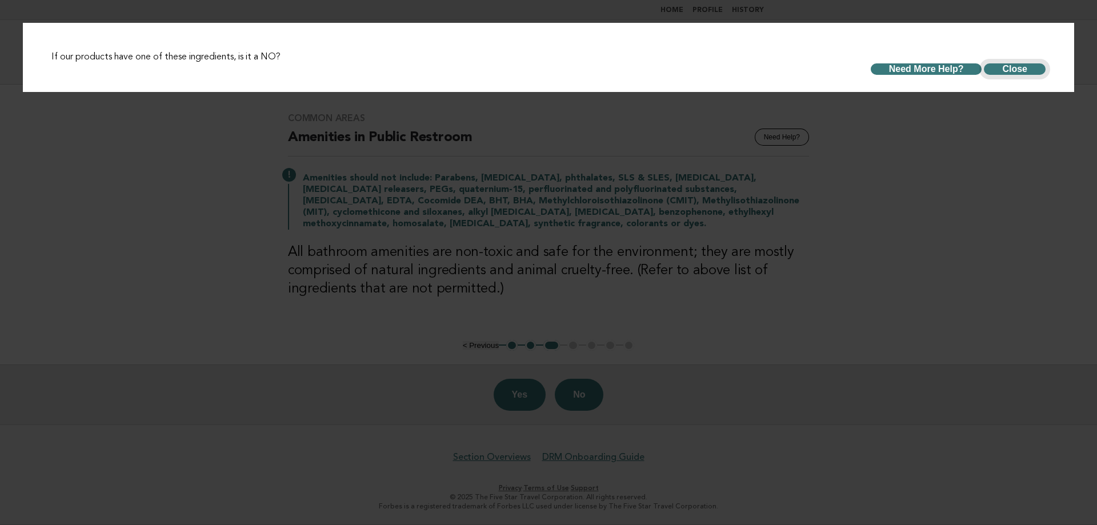
click at [1000, 67] on button "Close" at bounding box center [1015, 68] width 62 height 11
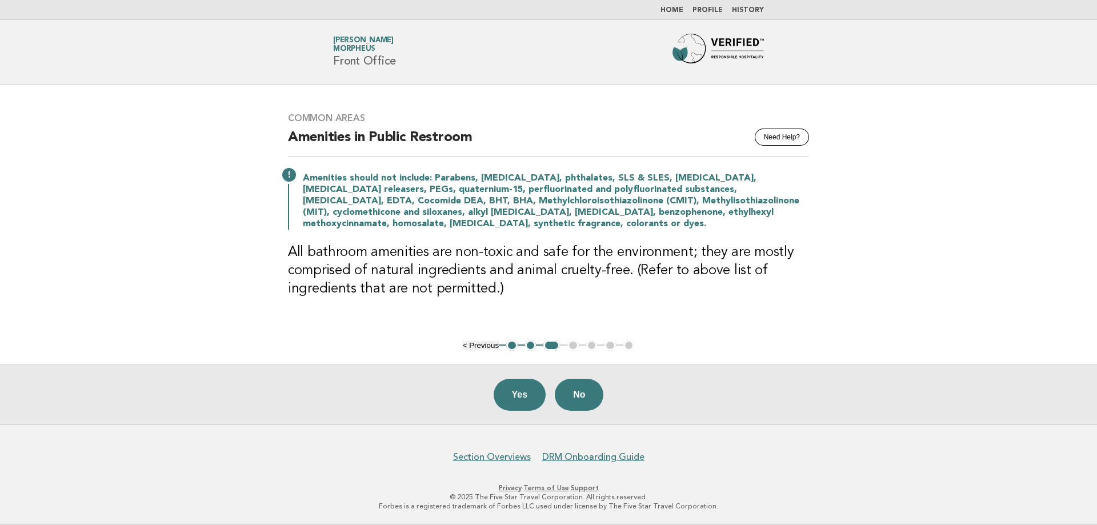
click at [826, 281] on main "Common Areas Need Help? Amenities in Public Restroom Amenities should not inclu…" at bounding box center [548, 255] width 1097 height 340
click at [568, 398] on button "No" at bounding box center [579, 395] width 49 height 32
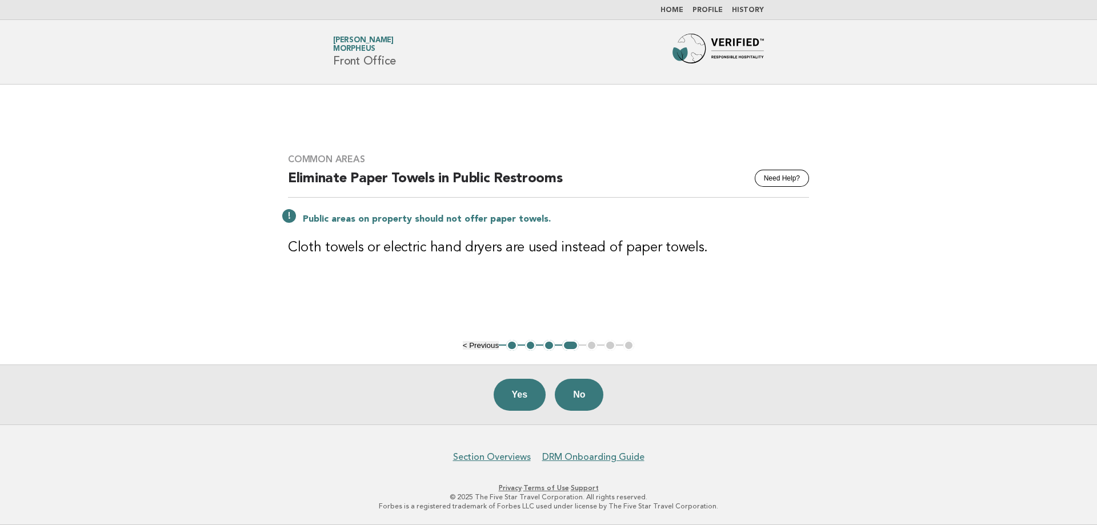
click at [357, 51] on span "Morpheus" at bounding box center [354, 49] width 42 height 7
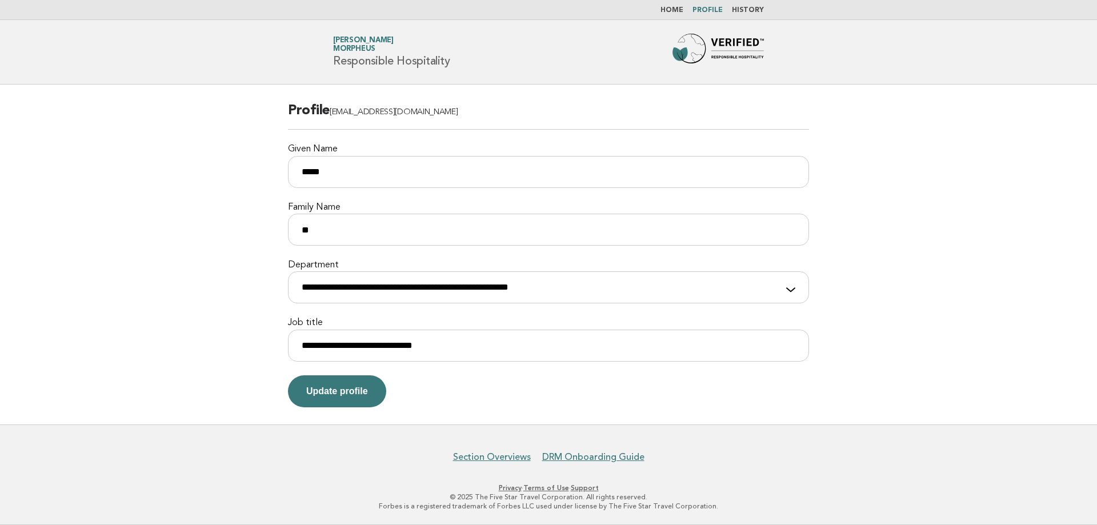
click at [386, 47] on span "[PERSON_NAME] Morpheus" at bounding box center [391, 45] width 117 height 16
click at [362, 46] on span "Morpheus" at bounding box center [354, 49] width 42 height 7
click at [358, 44] on link "Kevin Ip Morpheus" at bounding box center [363, 45] width 61 height 16
click at [722, 55] on img at bounding box center [717, 52] width 91 height 37
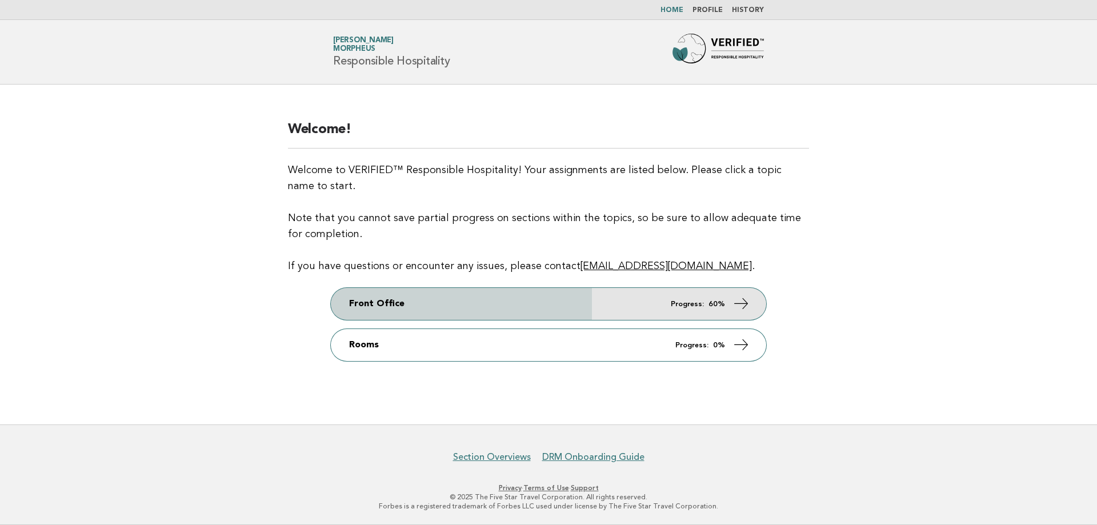
click at [748, 299] on icon at bounding box center [741, 303] width 17 height 17
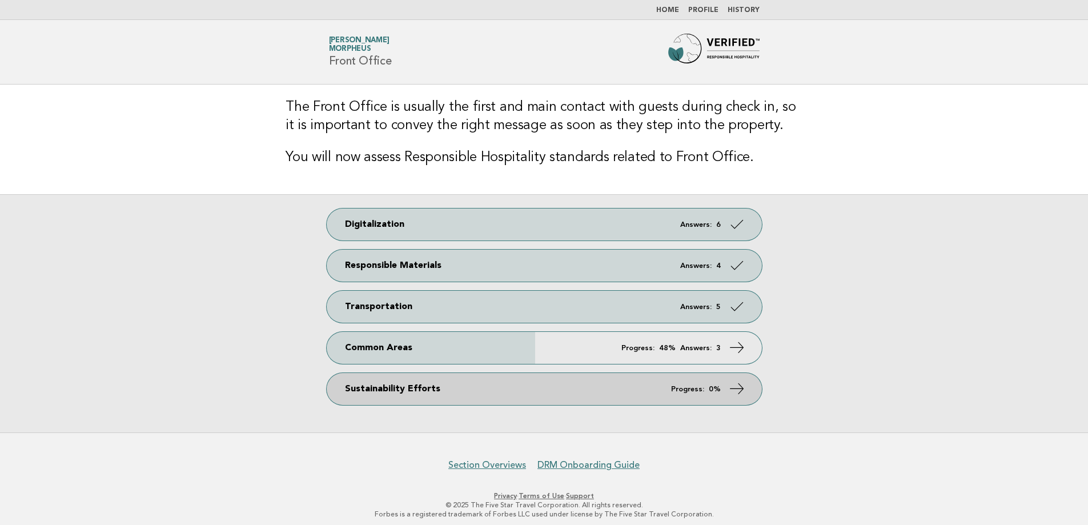
click at [728, 399] on link "Sustainability Efforts Progress: 0%" at bounding box center [544, 389] width 435 height 32
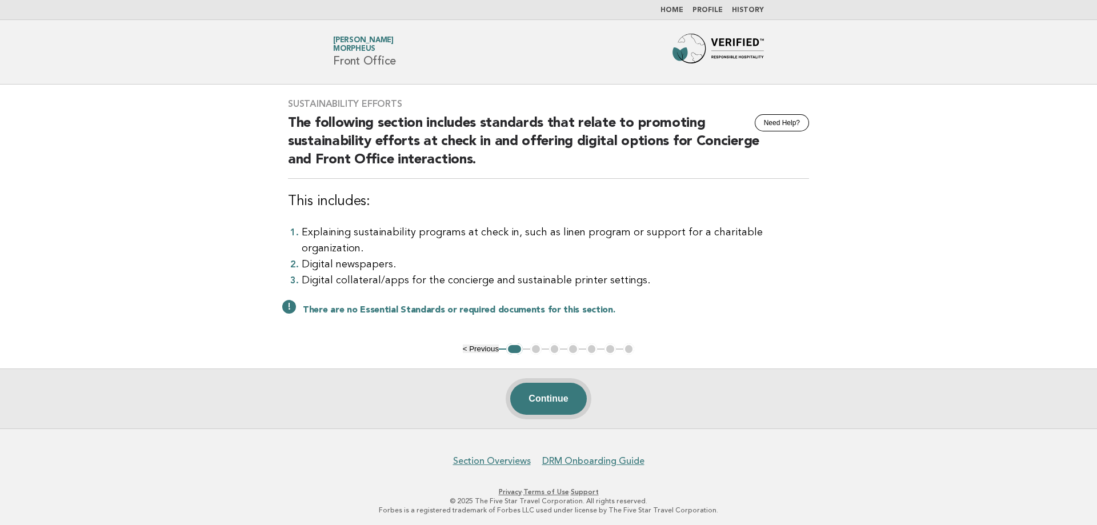
click at [542, 390] on button "Continue" at bounding box center [548, 399] width 76 height 32
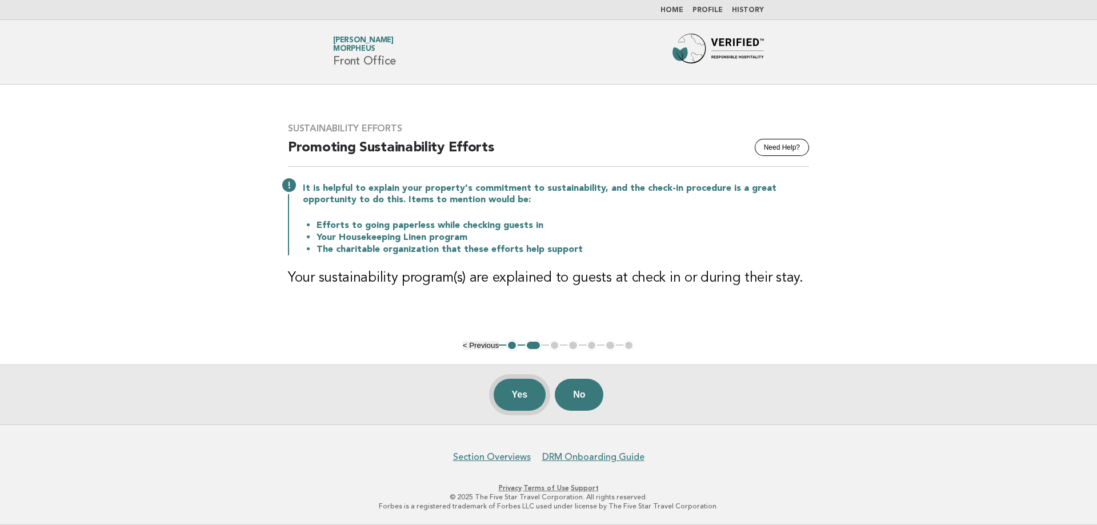
click at [523, 393] on button "Yes" at bounding box center [520, 395] width 53 height 32
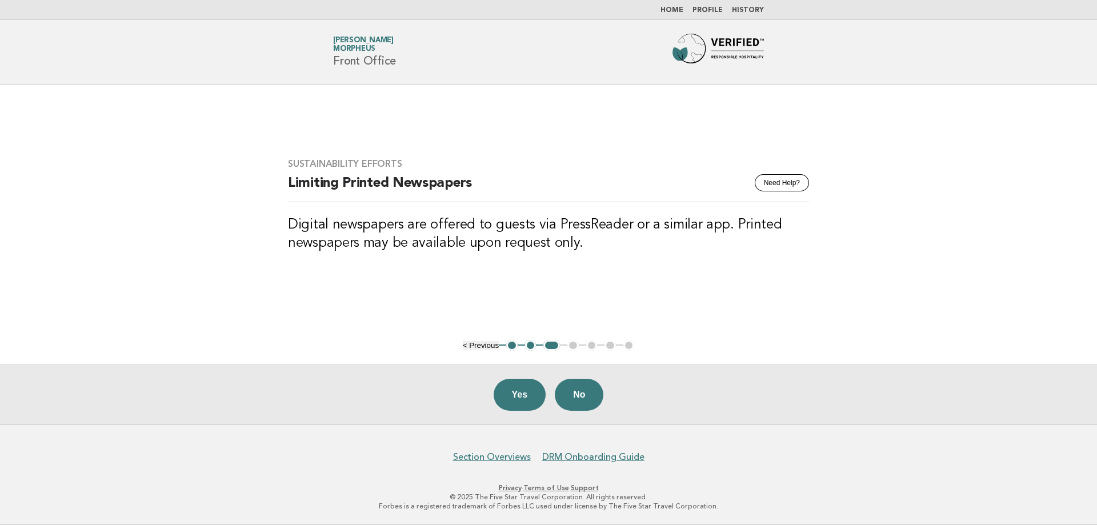
click at [523, 393] on button "Yes" at bounding box center [520, 395] width 53 height 32
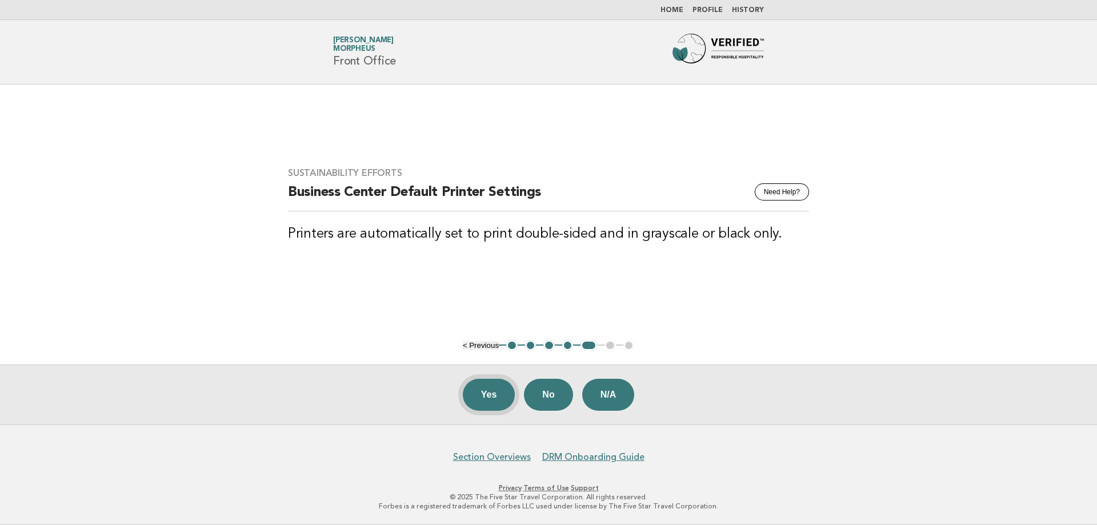
click at [483, 393] on button "Yes" at bounding box center [489, 395] width 53 height 32
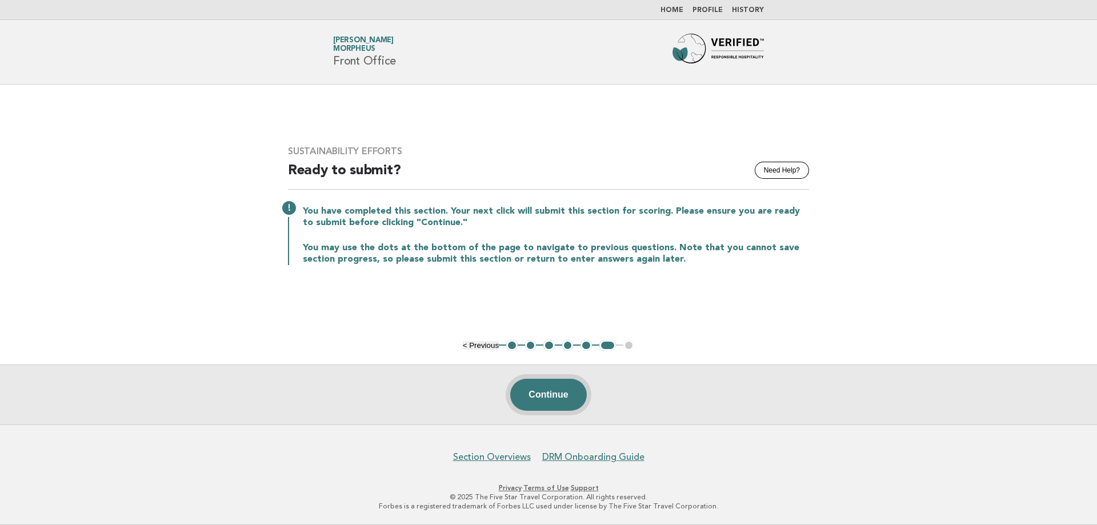
click at [541, 401] on button "Continue" at bounding box center [548, 395] width 76 height 32
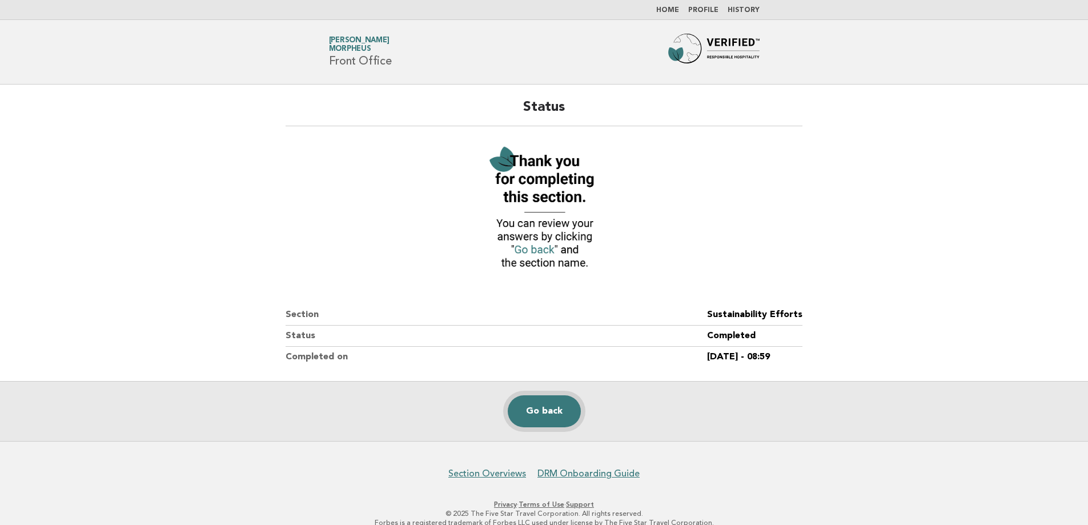
click at [543, 411] on link "Go back" at bounding box center [544, 411] width 73 height 32
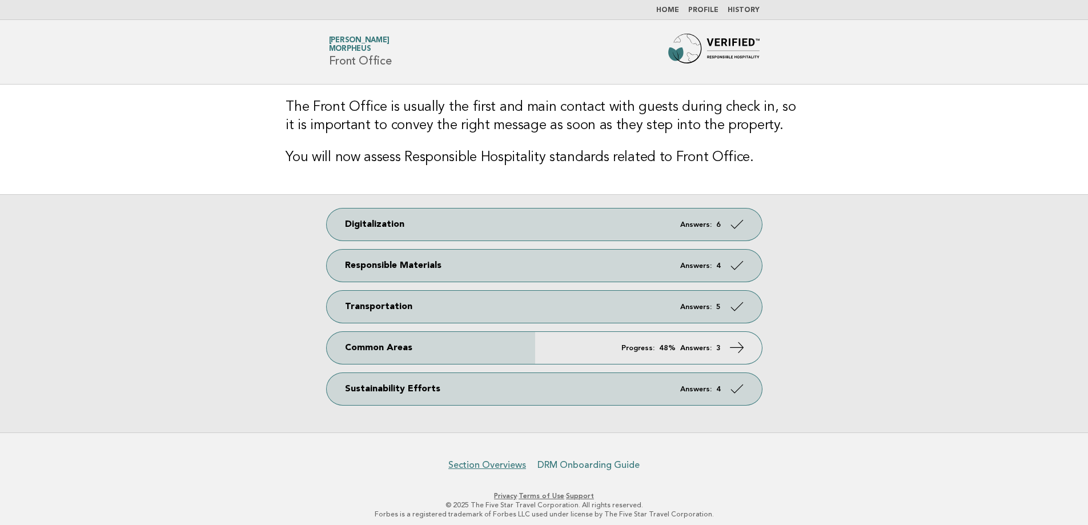
scroll to position [7, 0]
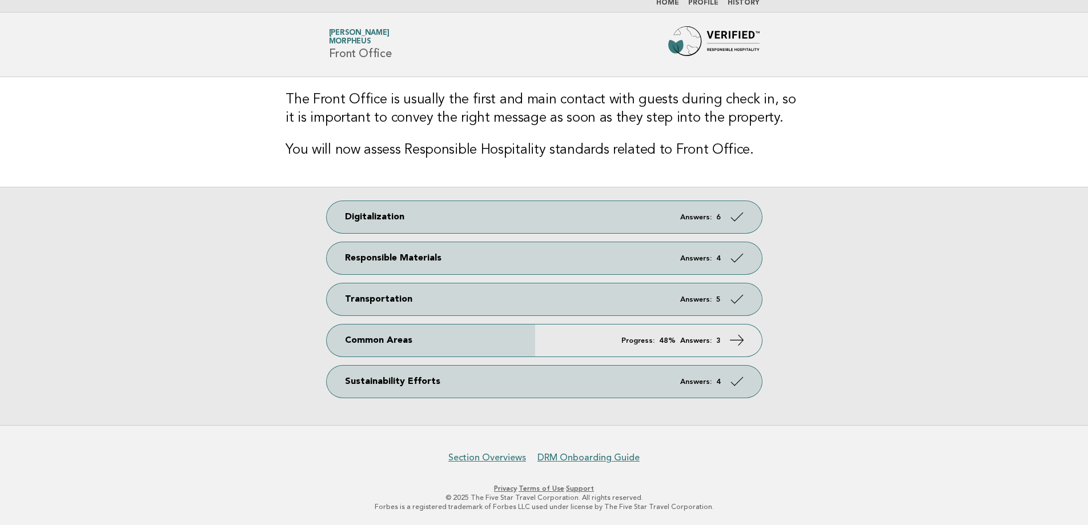
click at [729, 45] on img at bounding box center [713, 44] width 91 height 37
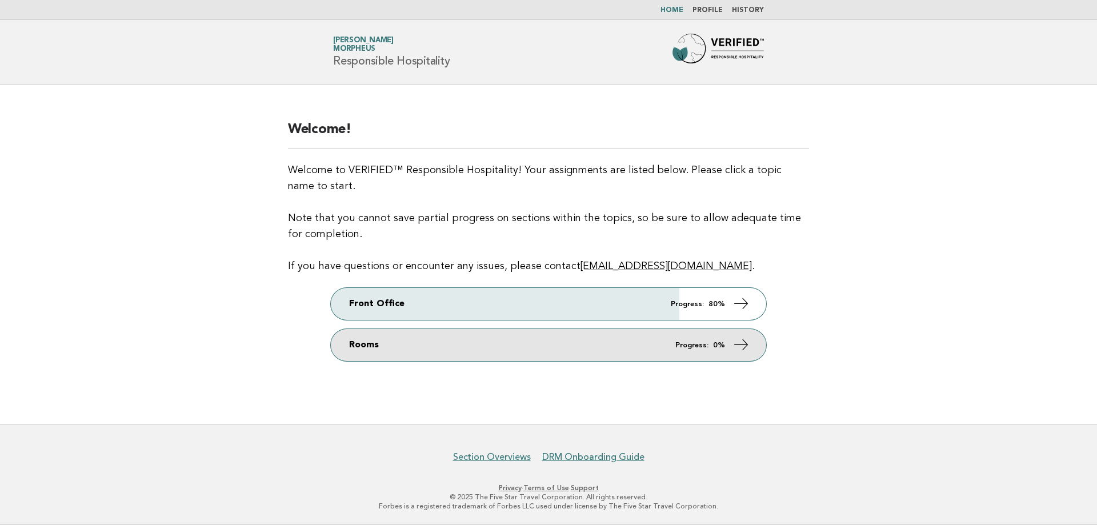
click at [753, 350] on link "Rooms Progress: 0%" at bounding box center [548, 345] width 435 height 32
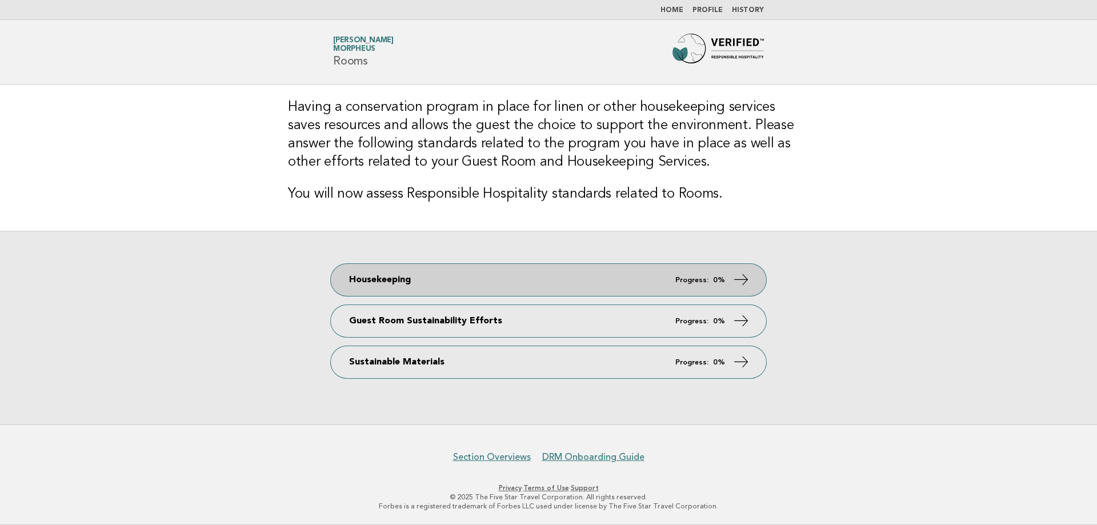
click at [742, 291] on link "Housekeeping Progress: 0%" at bounding box center [548, 280] width 435 height 32
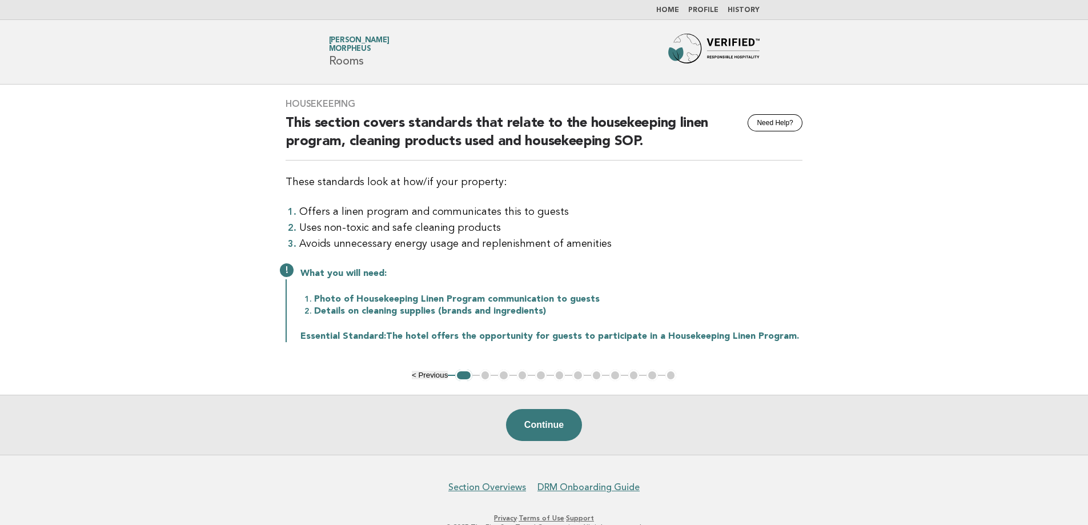
click at [491, 372] on ul "< Previous 1 2 3 4 5 6 7 8 9 10 11 12" at bounding box center [544, 375] width 265 height 11
click at [531, 419] on button "Continue" at bounding box center [544, 425] width 76 height 32
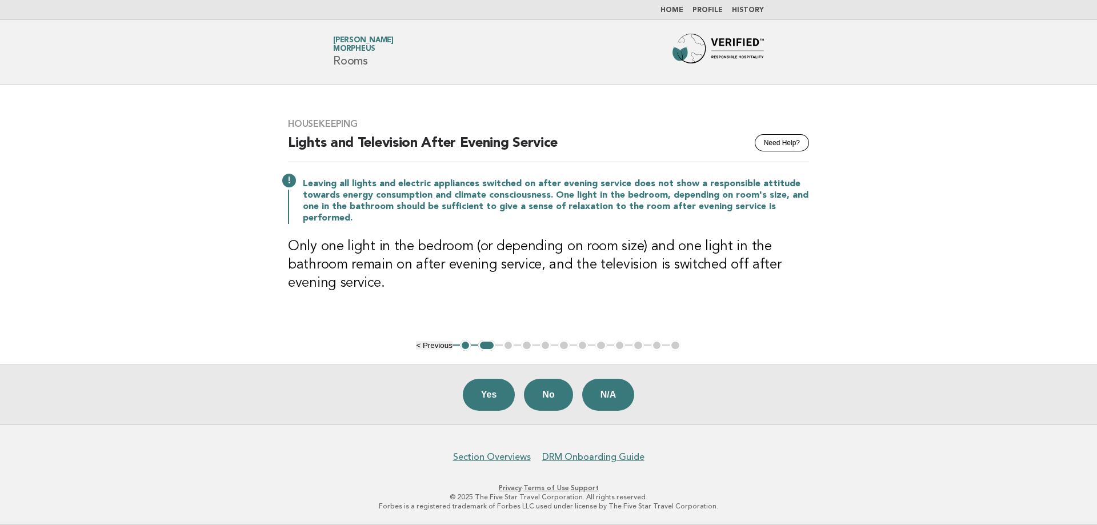
click at [740, 47] on img at bounding box center [717, 52] width 91 height 37
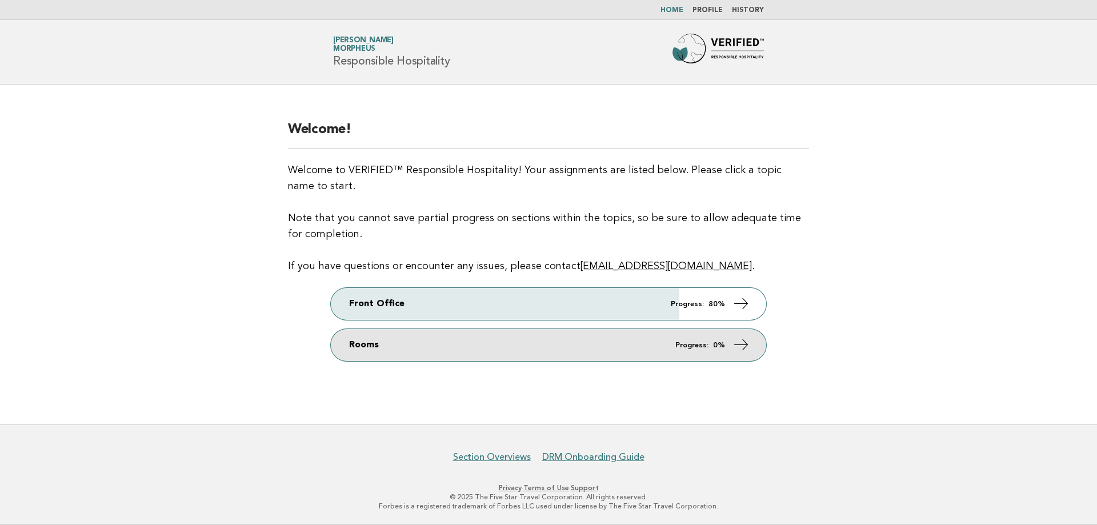
click at [749, 341] on icon at bounding box center [741, 345] width 17 height 17
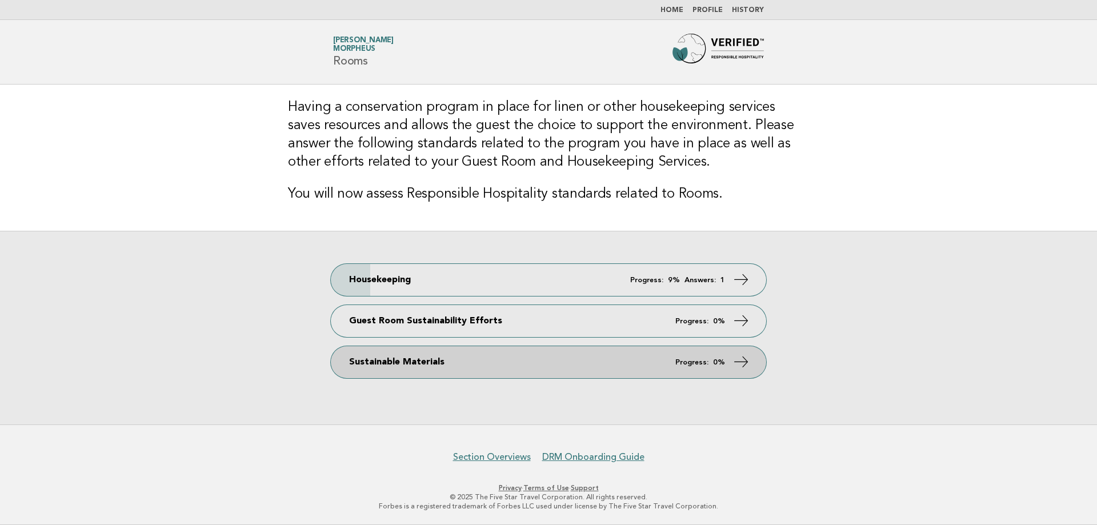
click at [728, 359] on link "Sustainable Materials Progress: 0%" at bounding box center [548, 362] width 435 height 32
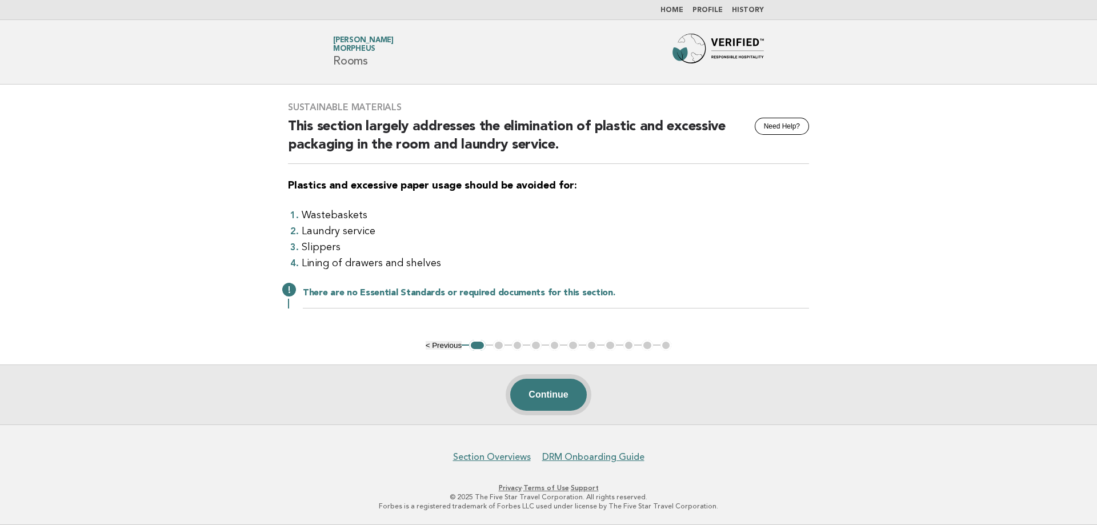
click at [567, 394] on button "Continue" at bounding box center [548, 395] width 76 height 32
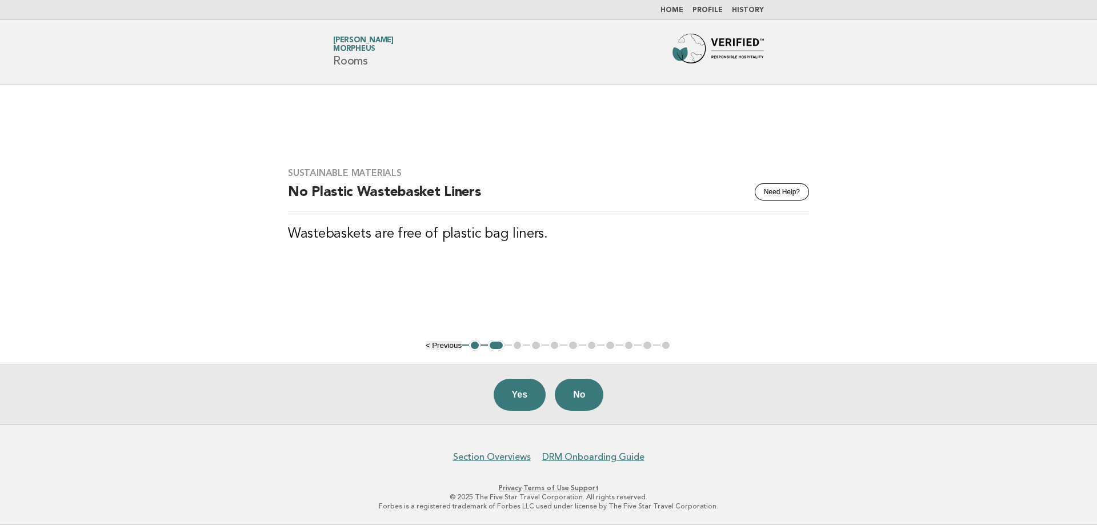
click at [710, 42] on img at bounding box center [717, 52] width 91 height 37
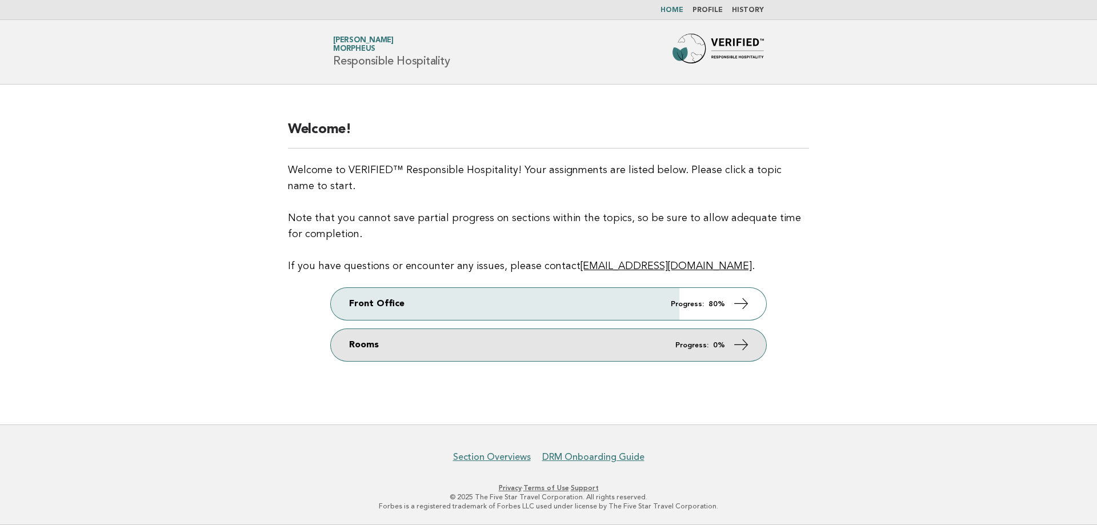
click at [738, 353] on icon at bounding box center [741, 345] width 17 height 17
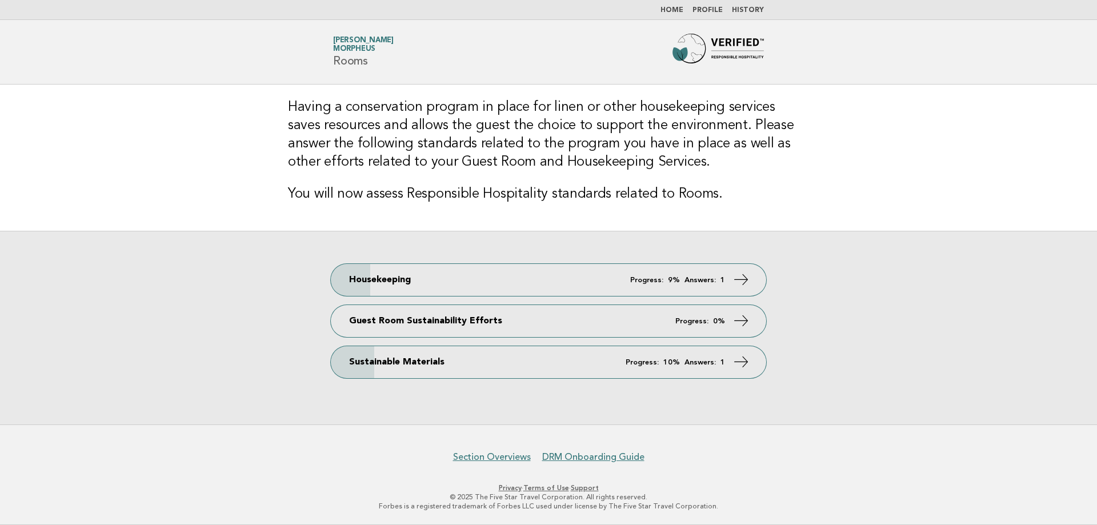
click at [747, 301] on div "Housekeeping Progress: 9% Answers: 1 Guest Room Sustainability Efforts Progress…" at bounding box center [548, 328] width 1097 height 194
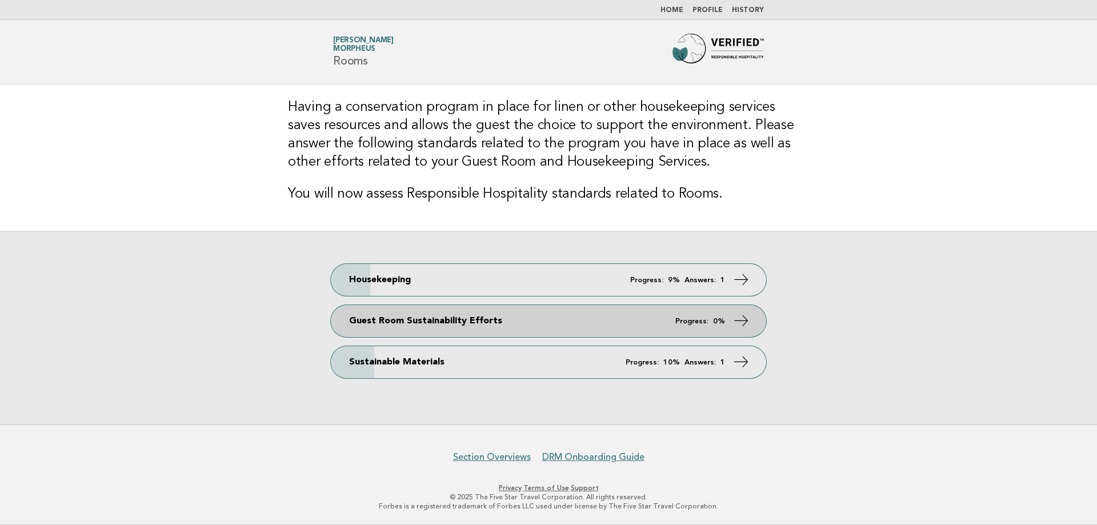
click at [744, 311] on link "Guest Room Sustainability Efforts Progress: 0%" at bounding box center [548, 321] width 435 height 32
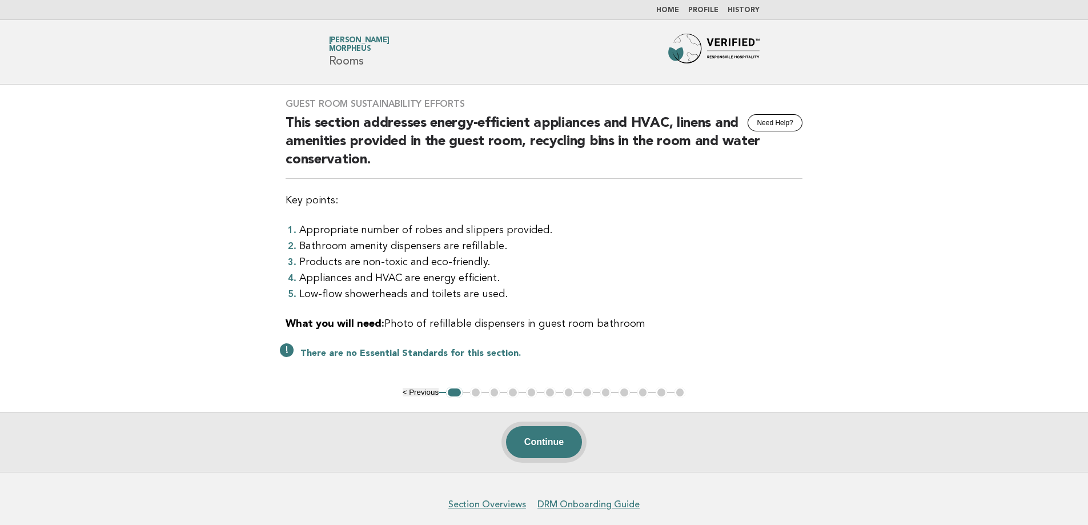
click at [531, 439] on button "Continue" at bounding box center [544, 442] width 76 height 32
